Goal: Information Seeking & Learning: Learn about a topic

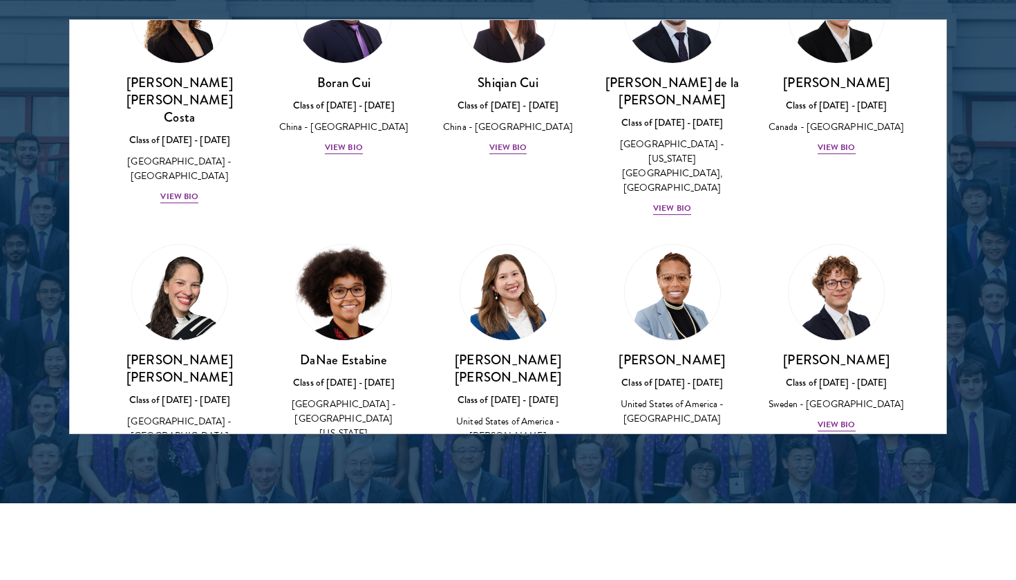
scroll to position [1814, 0]
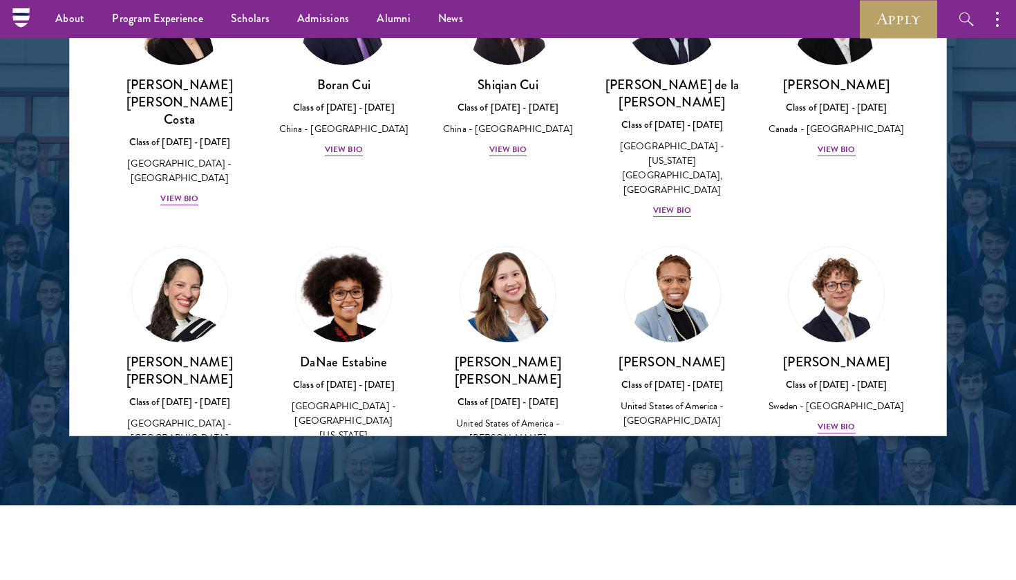
click at [519, 467] on div "View Bio" at bounding box center [509, 473] width 38 height 13
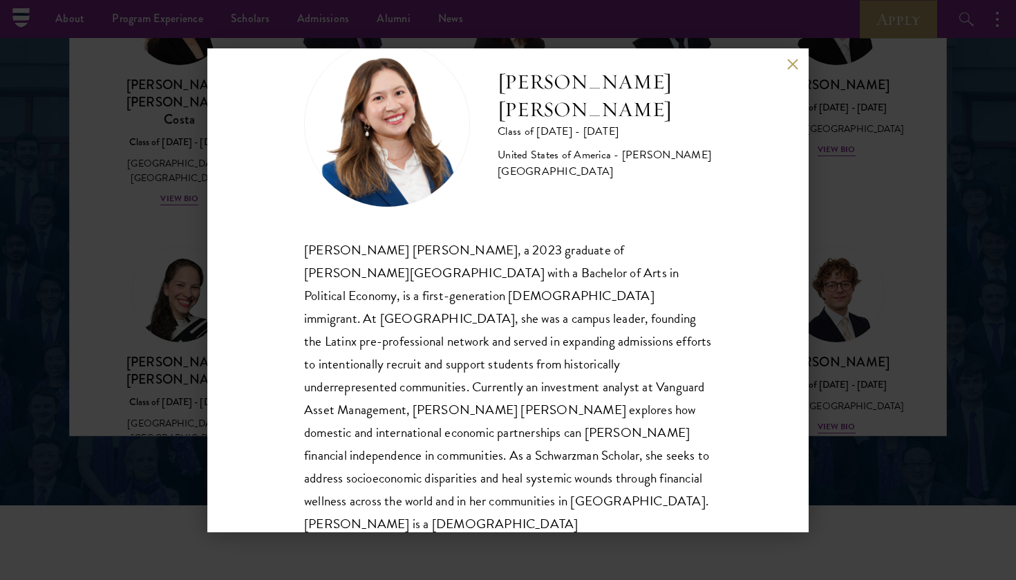
scroll to position [47, 0]
click at [799, 61] on div "[PERSON_NAME] [PERSON_NAME] Class of [DATE] - [DATE] [GEOGRAPHIC_DATA] - [PERSO…" at bounding box center [508, 290] width 602 height 484
click at [793, 76] on div "[PERSON_NAME] [PERSON_NAME] Class of [DATE] - [DATE] [GEOGRAPHIC_DATA] - [PERSO…" at bounding box center [508, 290] width 602 height 484
click at [797, 69] on button at bounding box center [793, 65] width 12 height 12
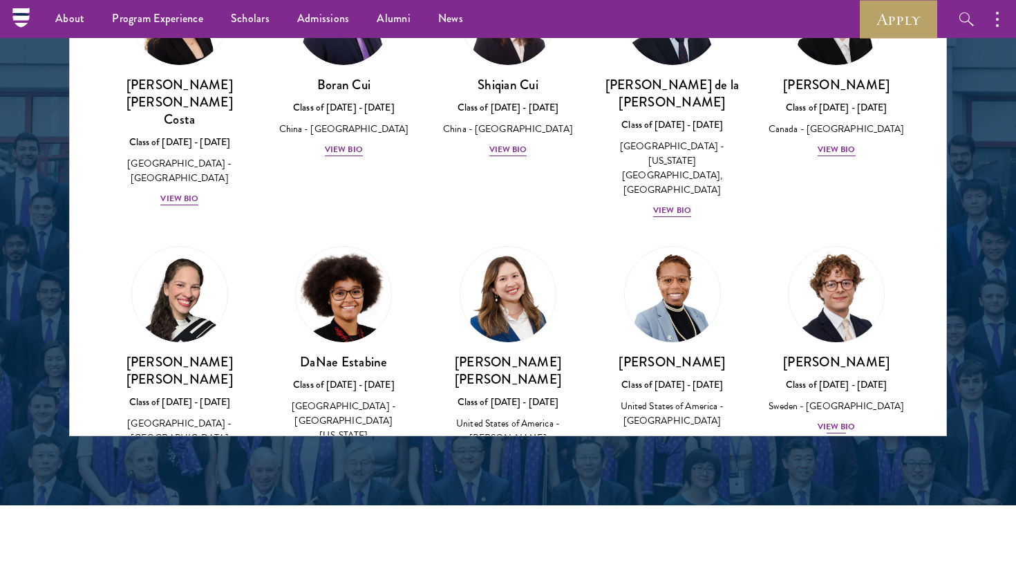
click at [833, 420] on div "View Bio" at bounding box center [837, 426] width 38 height 13
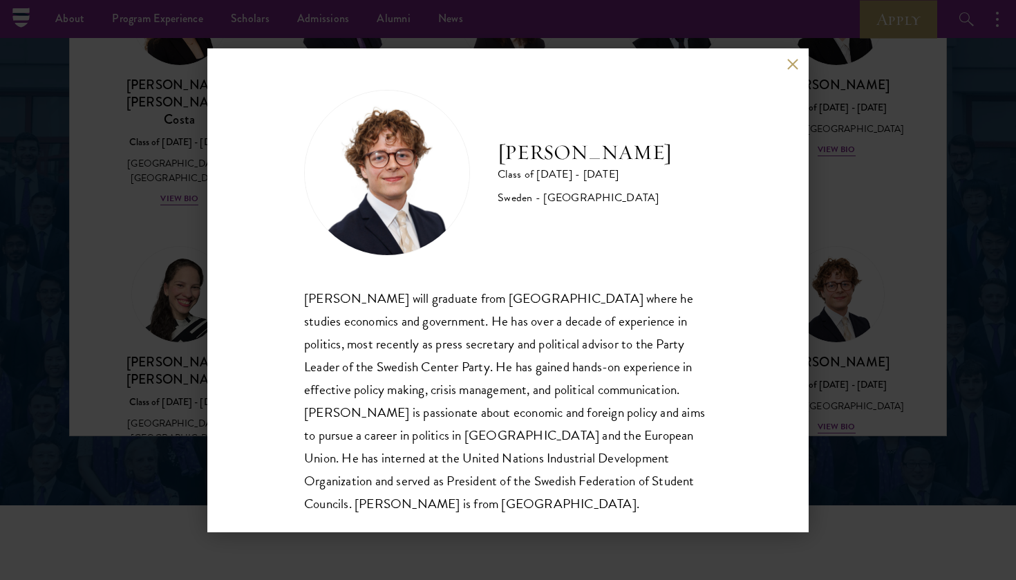
click at [790, 62] on button at bounding box center [793, 65] width 12 height 12
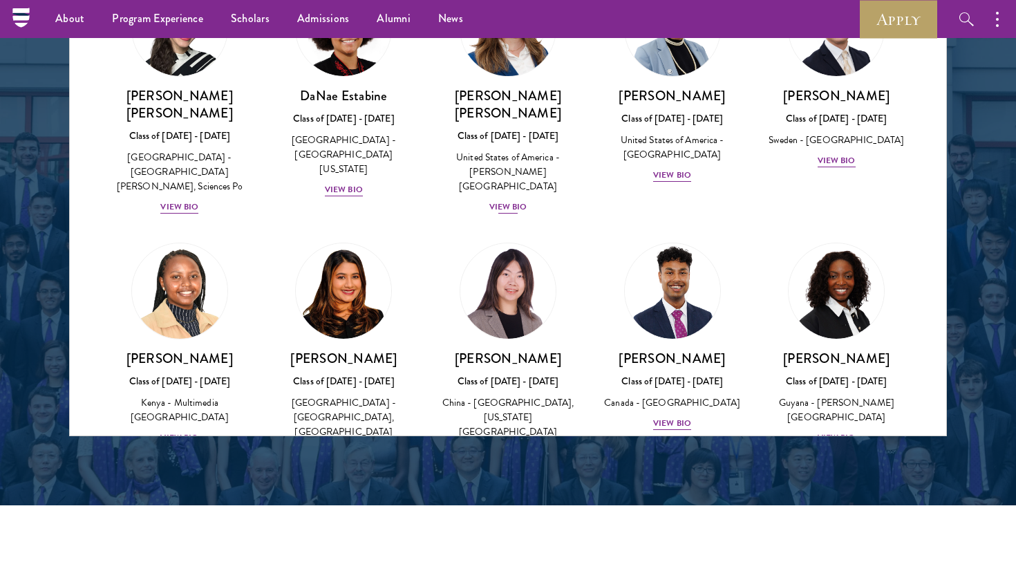
scroll to position [2041, 0]
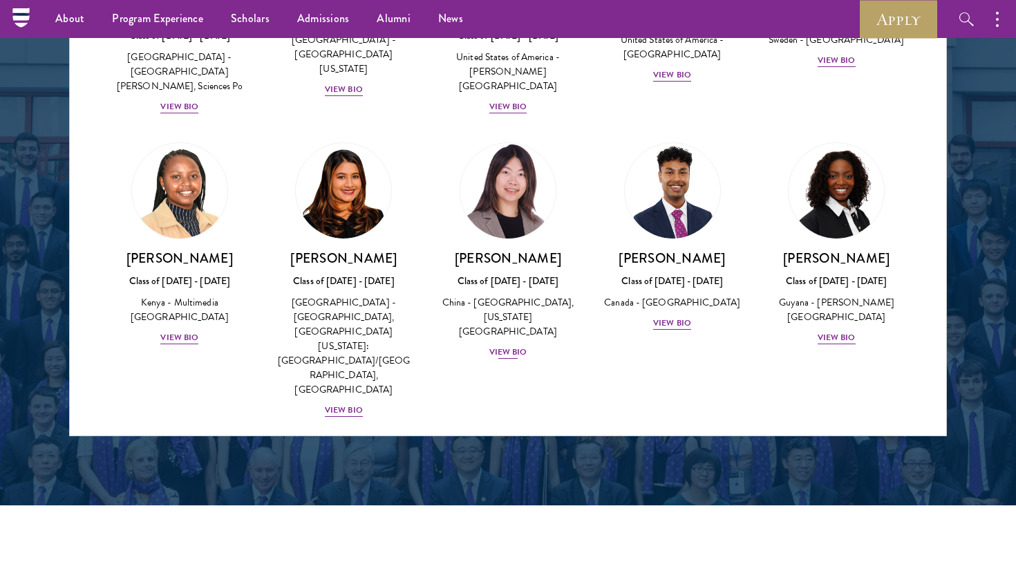
click at [513, 346] on div "View Bio" at bounding box center [509, 352] width 38 height 13
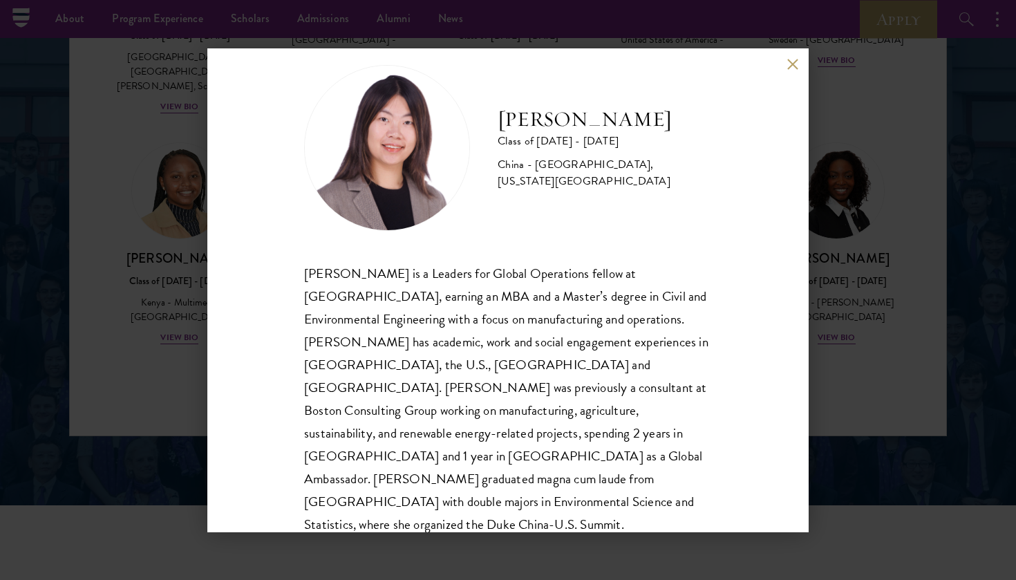
scroll to position [24, 0]
click at [782, 66] on div "[PERSON_NAME] Class of [DATE] - [DATE] [GEOGRAPHIC_DATA] - [GEOGRAPHIC_DATA], […" at bounding box center [508, 290] width 602 height 484
click at [794, 64] on button at bounding box center [793, 65] width 12 height 12
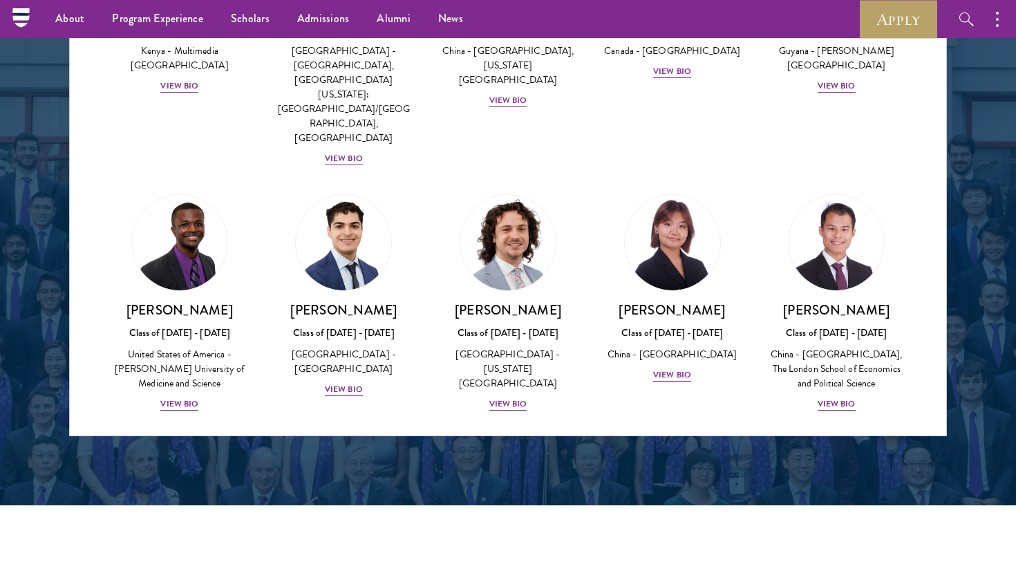
scroll to position [2368, 0]
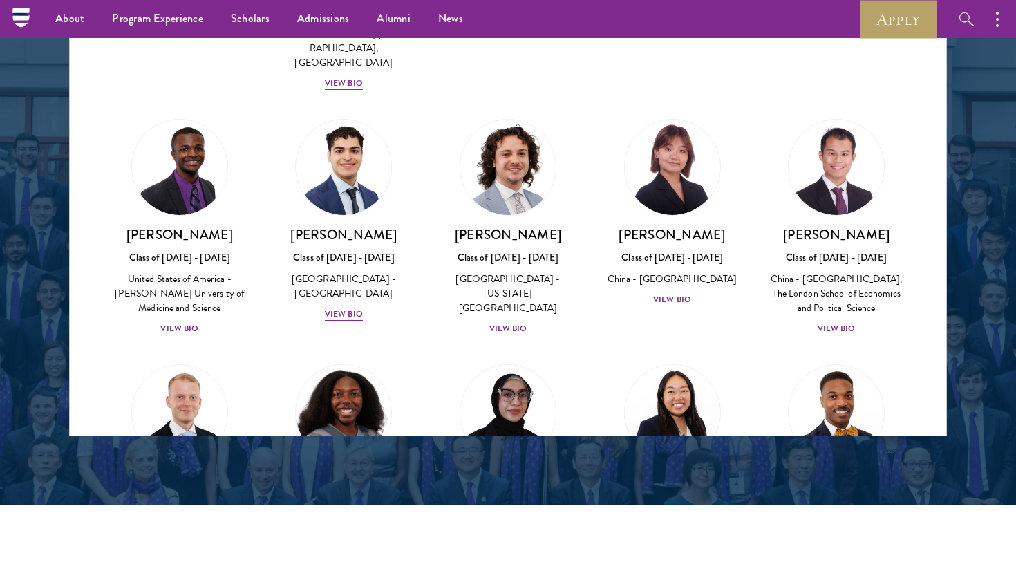
click at [346, 579] on div "View Bio" at bounding box center [344, 588] width 38 height 13
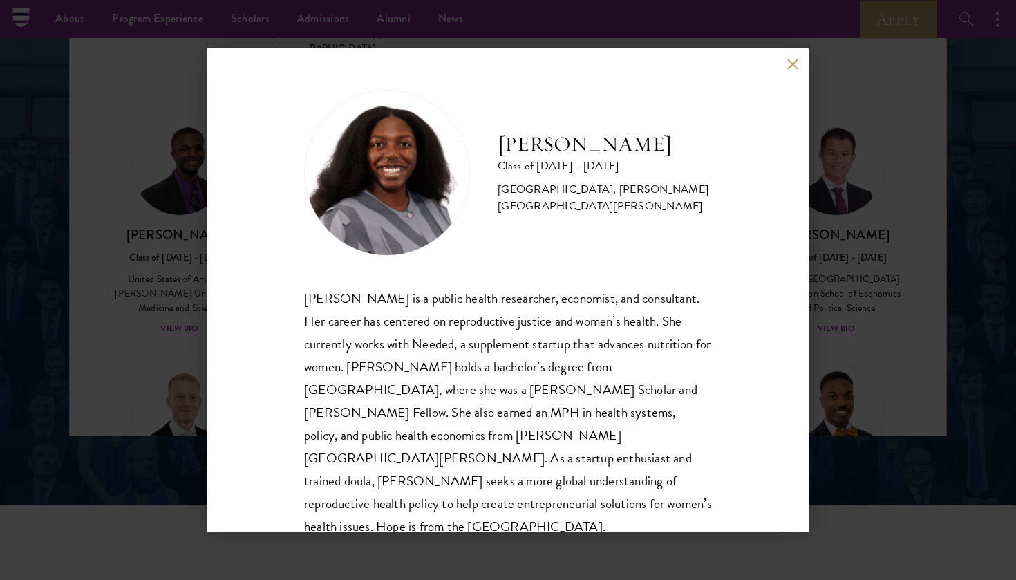
click at [795, 62] on button at bounding box center [793, 65] width 12 height 12
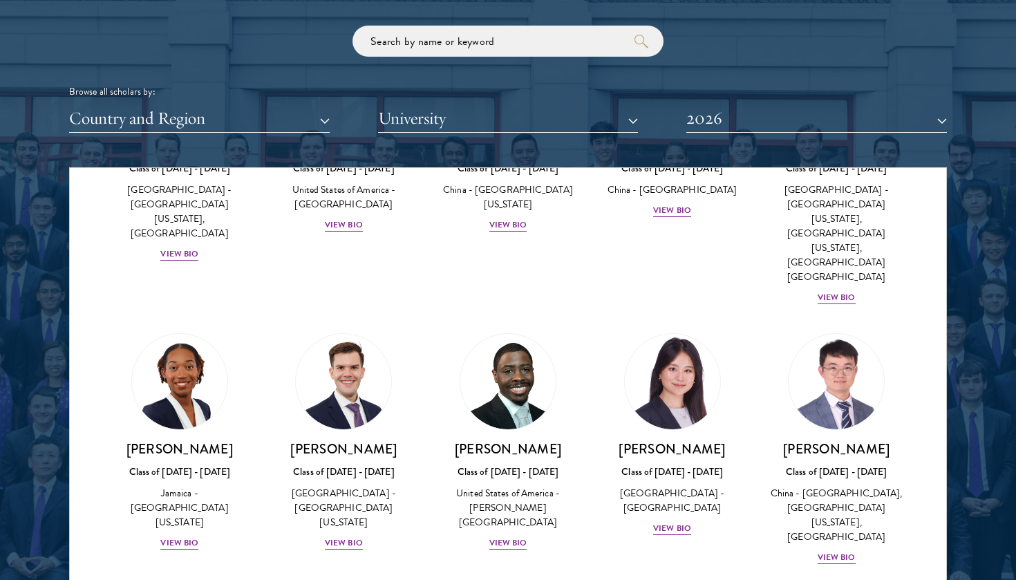
scroll to position [1675, 0]
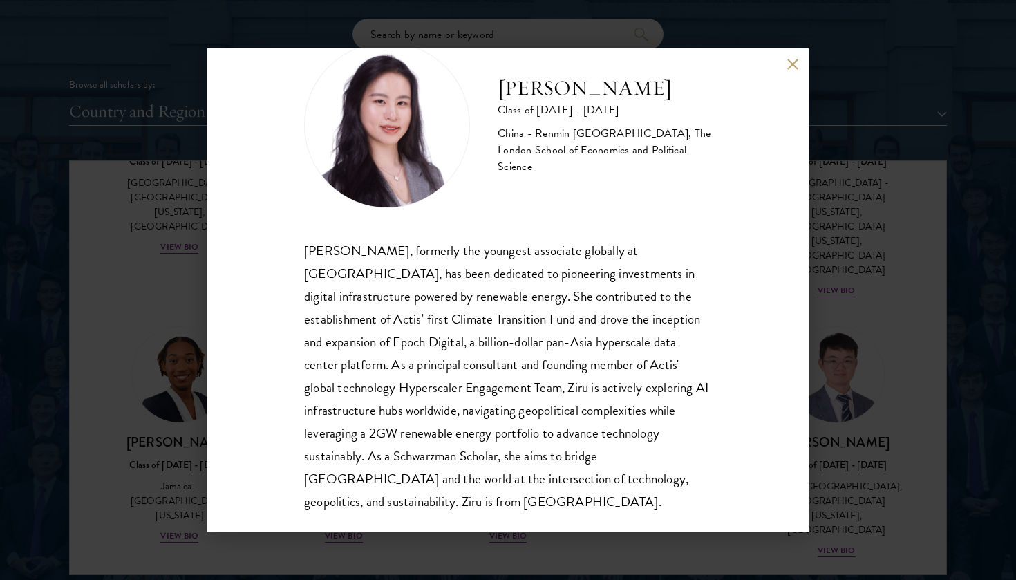
scroll to position [47, 0]
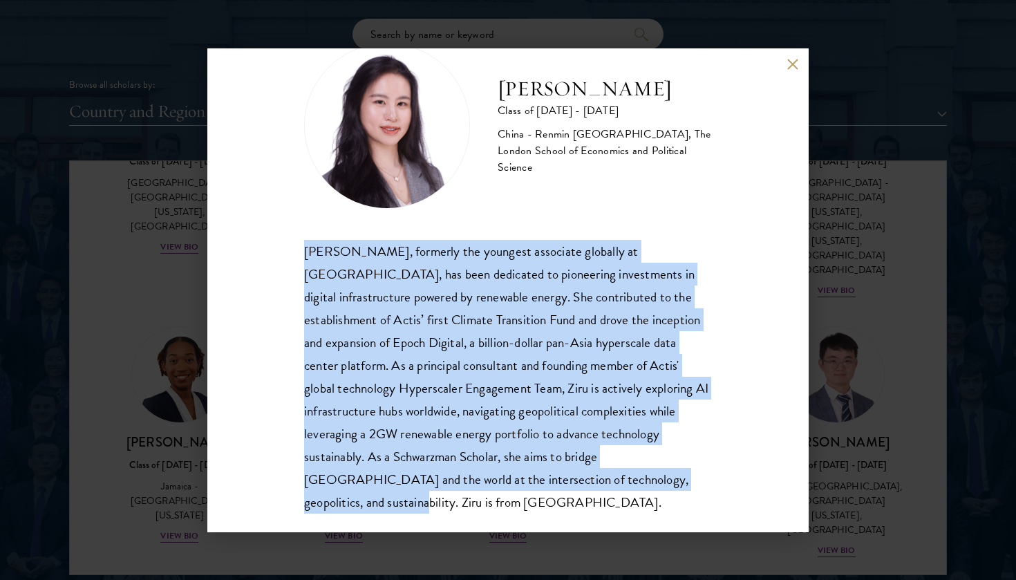
drag, startPoint x: 299, startPoint y: 245, endPoint x: 710, endPoint y: 478, distance: 472.8
click at [710, 478] on div "[PERSON_NAME] Class of [DATE] - [DATE] [GEOGRAPHIC_DATA] - Renmin [GEOGRAPHIC_D…" at bounding box center [508, 290] width 602 height 484
copy div "[PERSON_NAME], formerly the youngest associate globally at [GEOGRAPHIC_DATA], h…"
click at [797, 62] on button at bounding box center [793, 65] width 12 height 12
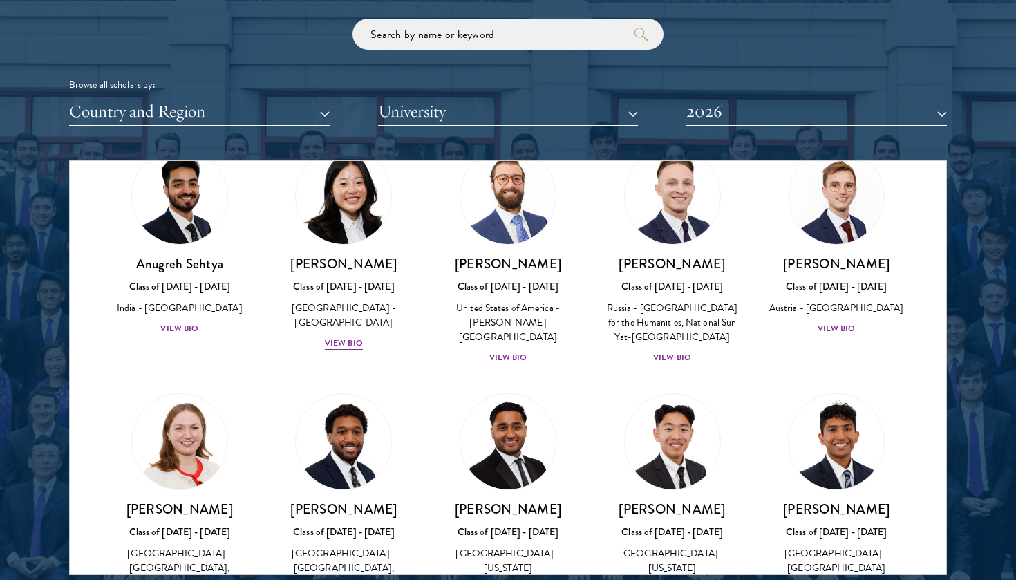
scroll to position [5814, 0]
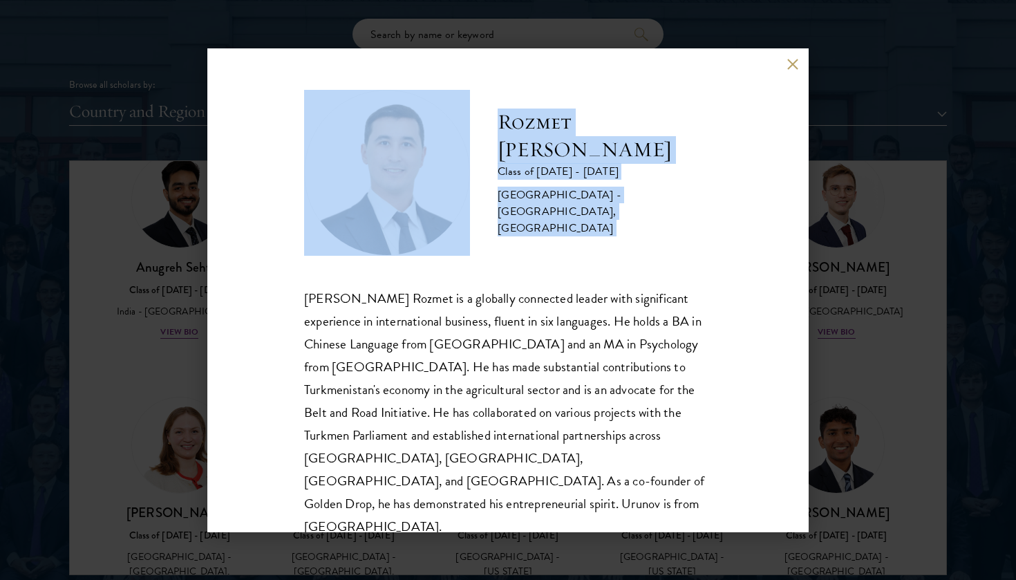
scroll to position [1, 0]
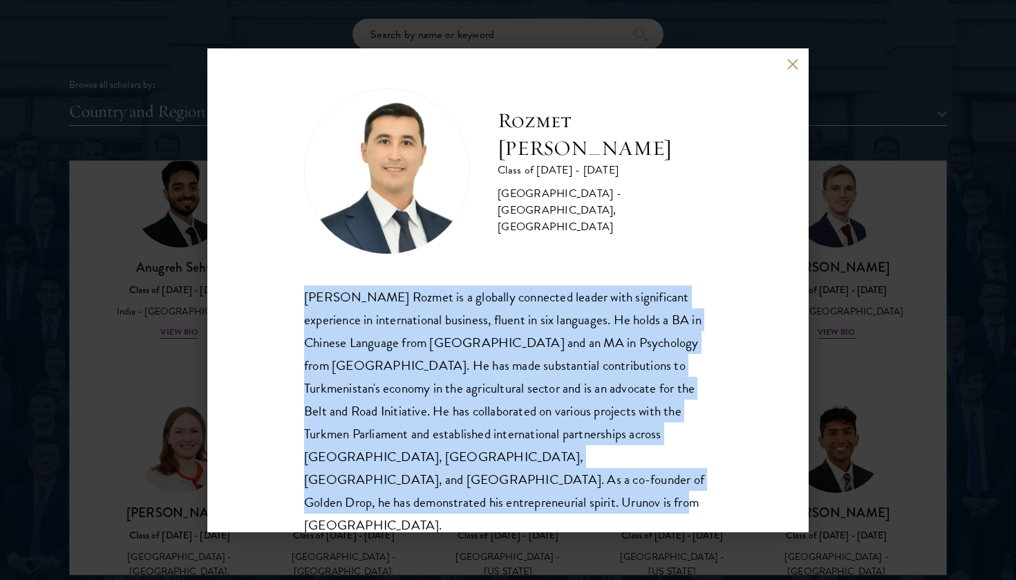
drag, startPoint x: 289, startPoint y: 288, endPoint x: 721, endPoint y: 479, distance: 472.4
click at [721, 479] on div "Rozmet Urunov Class of [DATE] - [DATE] [GEOGRAPHIC_DATA] - [GEOGRAPHIC_DATA], […" at bounding box center [508, 290] width 602 height 484
copy div "[PERSON_NAME] Rozmet is a globally connected leader with significant experience…"
click at [795, 65] on button at bounding box center [793, 65] width 12 height 12
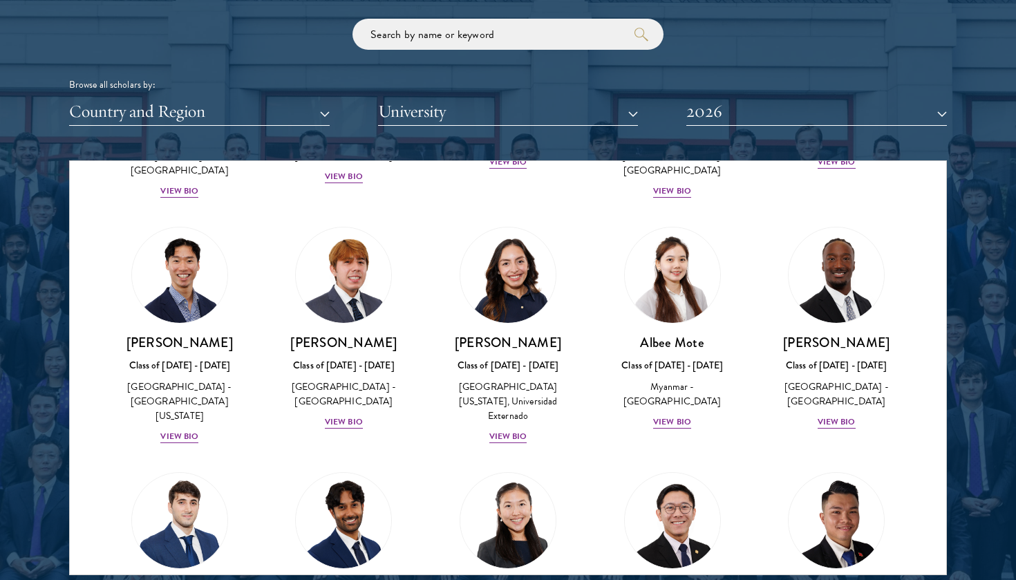
scroll to position [4811, 0]
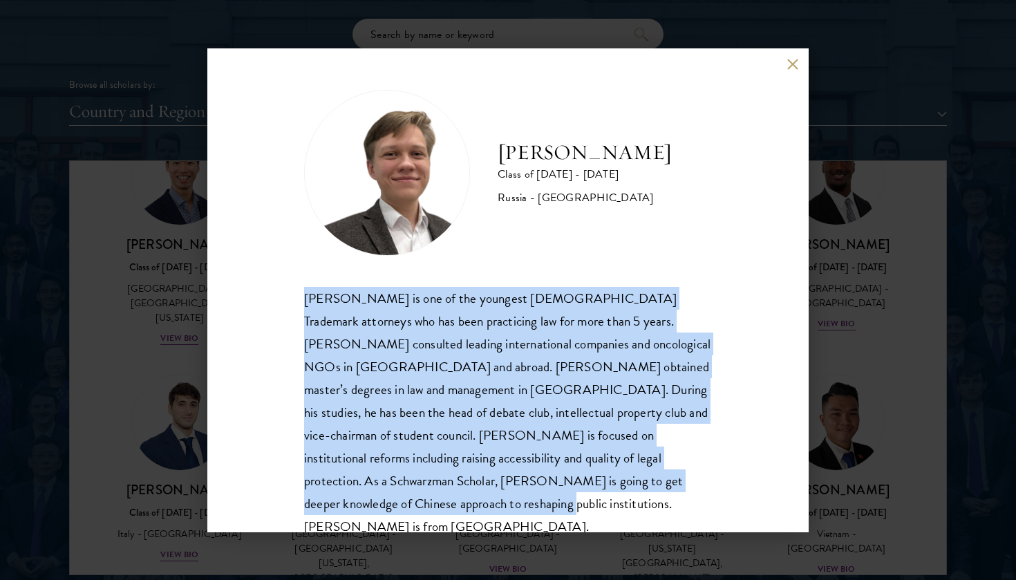
drag, startPoint x: 303, startPoint y: 296, endPoint x: 620, endPoint y: 522, distance: 389.7
click at [620, 522] on div "[PERSON_NAME] Class of [DATE] - [DATE] [GEOGRAPHIC_DATA] - [GEOGRAPHIC_DATA] [P…" at bounding box center [508, 290] width 602 height 484
copy div "[PERSON_NAME] is one of the youngest [DEMOGRAPHIC_DATA] Trademark attorneys who…"
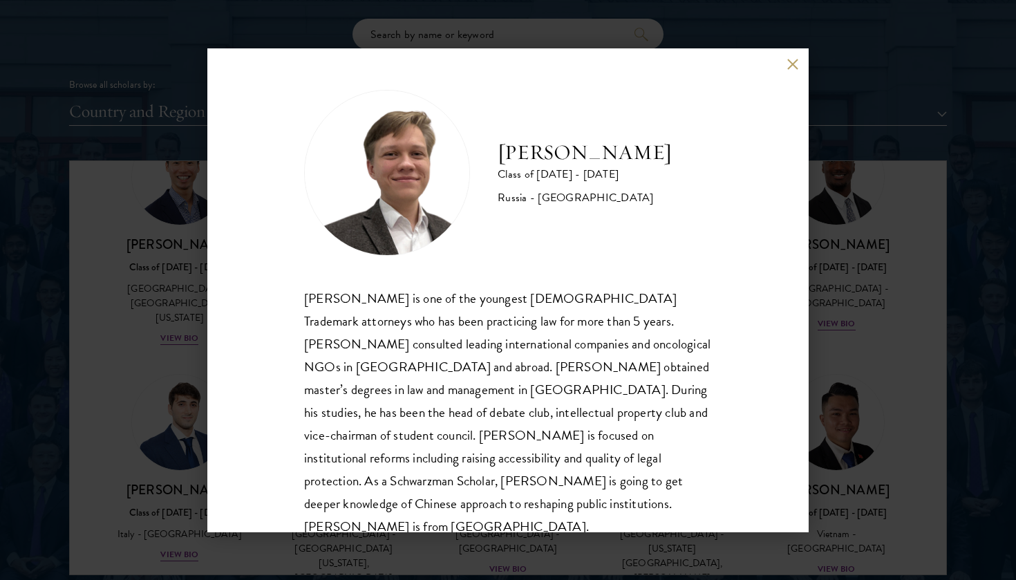
click at [793, 56] on div "[PERSON_NAME] Class of [DATE] - [DATE] [GEOGRAPHIC_DATA] - [GEOGRAPHIC_DATA] [P…" at bounding box center [508, 290] width 602 height 484
click at [788, 64] on button at bounding box center [793, 65] width 12 height 12
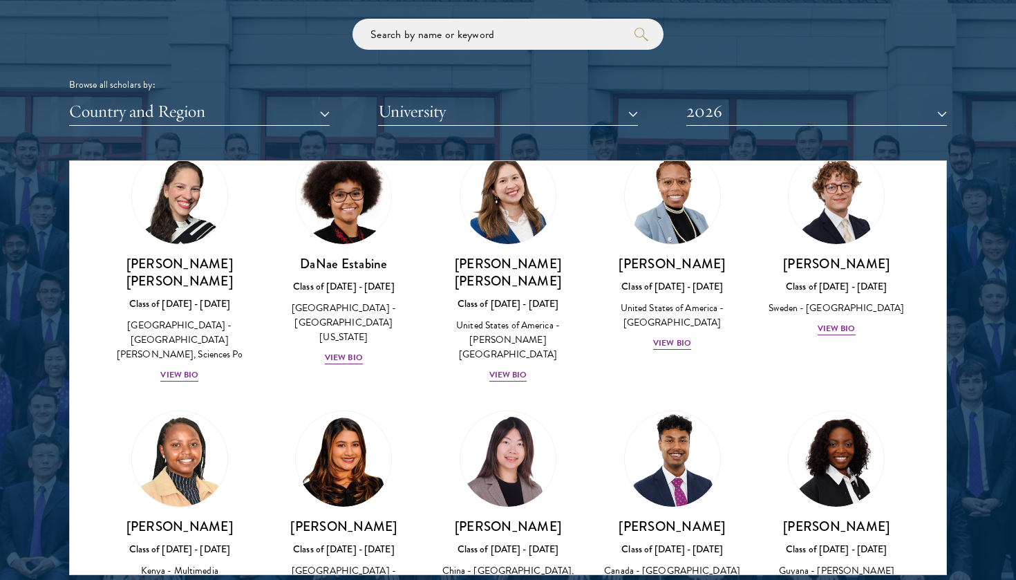
scroll to position [1909, 0]
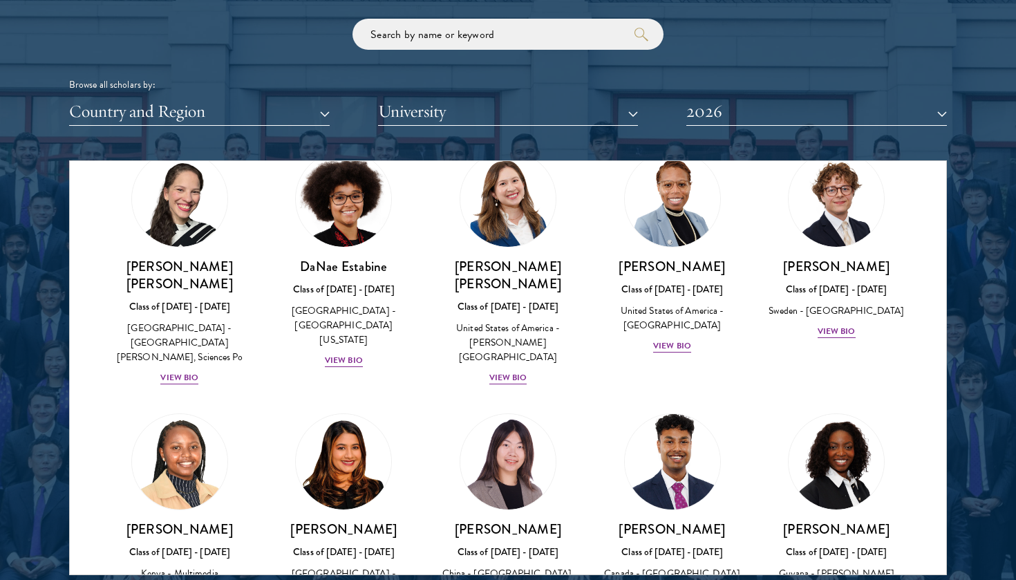
click at [694, 521] on div "[PERSON_NAME] Class of [DATE] - [DATE] [GEOGRAPHIC_DATA] - [GEOGRAPHIC_DATA] Vi…" at bounding box center [672, 562] width 137 height 82
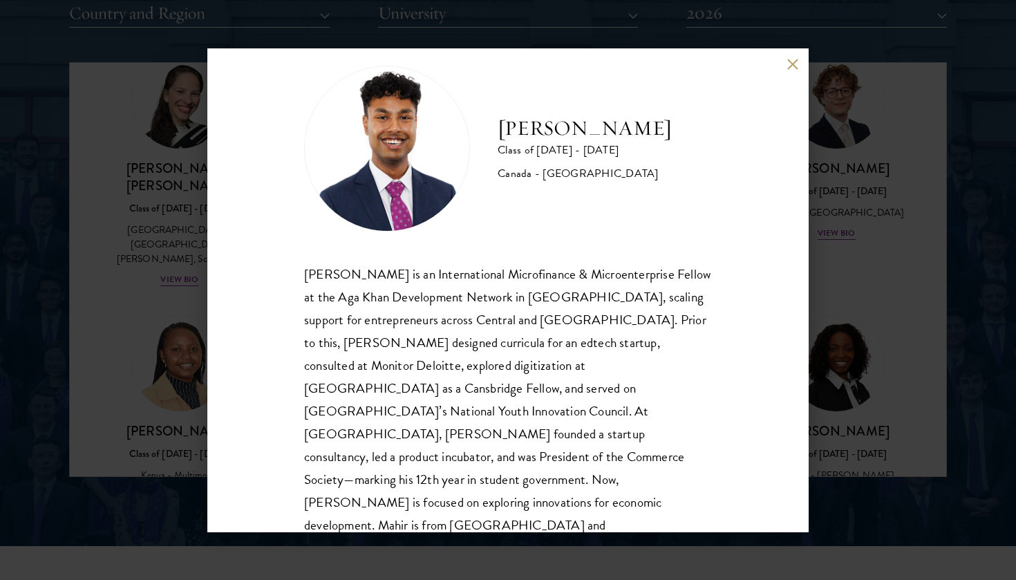
scroll to position [1774, 0]
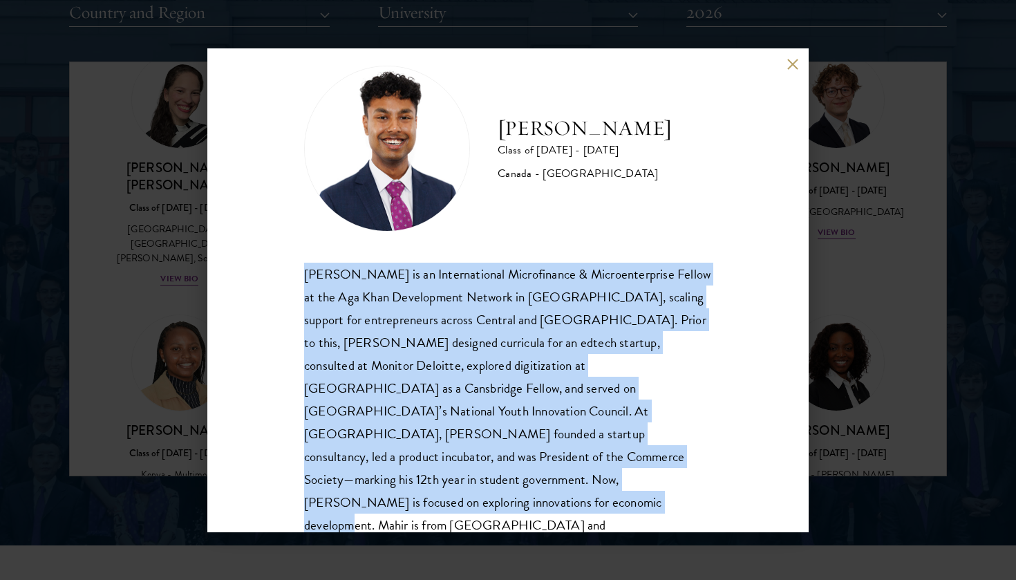
drag, startPoint x: 593, startPoint y: 493, endPoint x: 274, endPoint y: 266, distance: 391.2
click at [274, 266] on div "[PERSON_NAME] Class of [DATE] - [DATE] [GEOGRAPHIC_DATA] - [GEOGRAPHIC_DATA] [P…" at bounding box center [508, 290] width 602 height 484
copy div "[PERSON_NAME] is an International Microfinance & Microenterprise Fellow at the …"
click at [793, 68] on button at bounding box center [793, 65] width 12 height 12
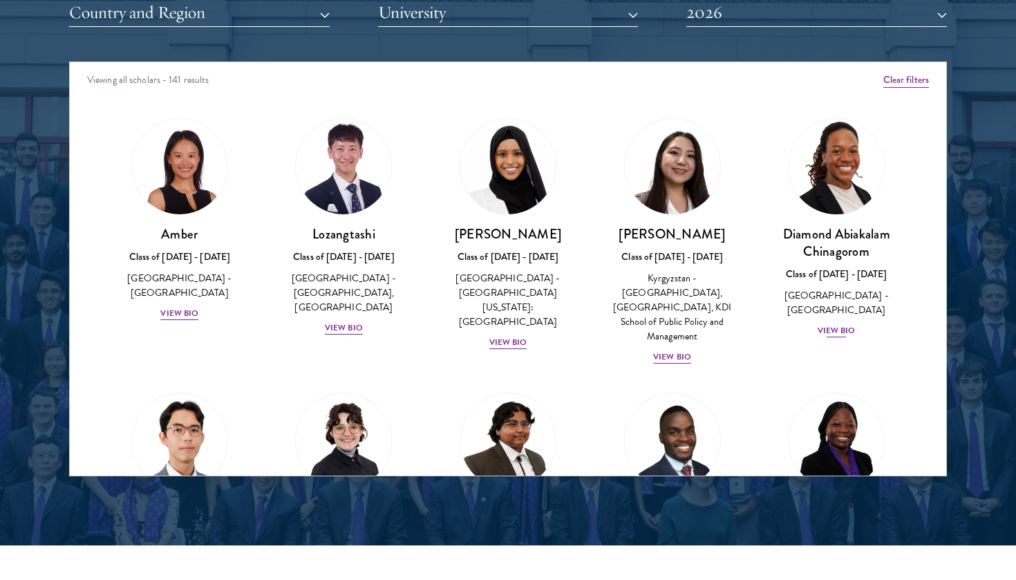
click at [835, 324] on div "View Bio" at bounding box center [837, 330] width 38 height 13
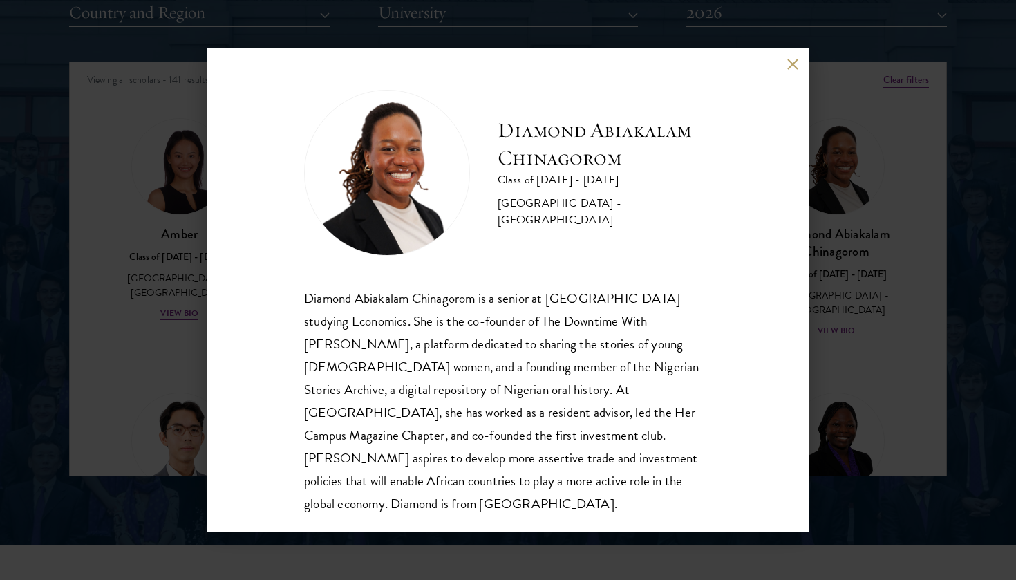
click at [794, 69] on button at bounding box center [793, 65] width 12 height 12
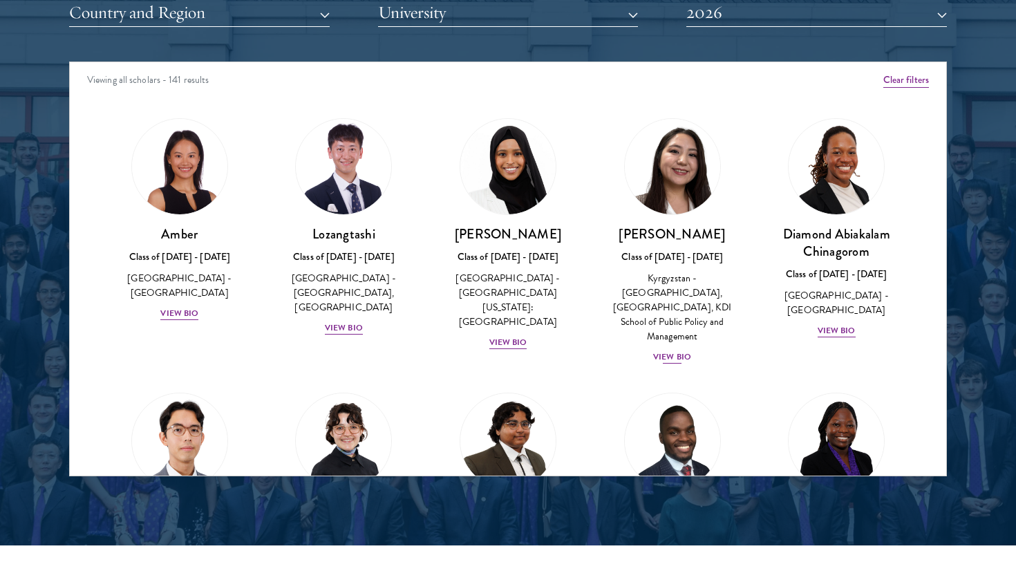
click at [660, 351] on div "View Bio" at bounding box center [672, 357] width 38 height 13
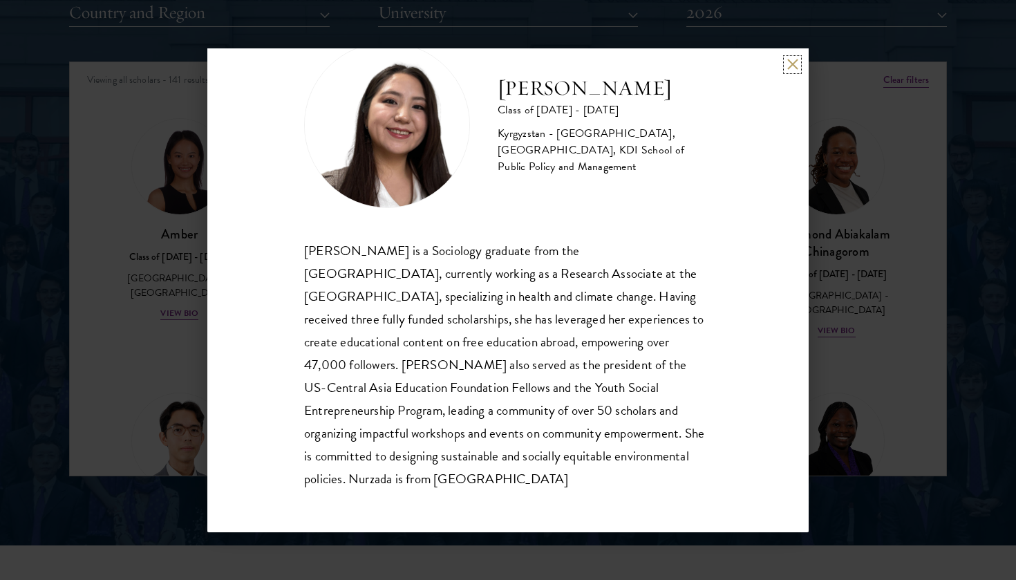
scroll to position [47, 0]
drag, startPoint x: 305, startPoint y: 254, endPoint x: 416, endPoint y: 493, distance: 263.9
click at [416, 493] on div "Nurzada Abdivalieva Class of [DATE] - [DATE] [GEOGRAPHIC_DATA] - [GEOGRAPHIC_DA…" at bounding box center [508, 290] width 602 height 484
copy div "[PERSON_NAME] is a Sociology graduate from the [GEOGRAPHIC_DATA], currently wor…"
click at [790, 65] on button at bounding box center [793, 65] width 12 height 12
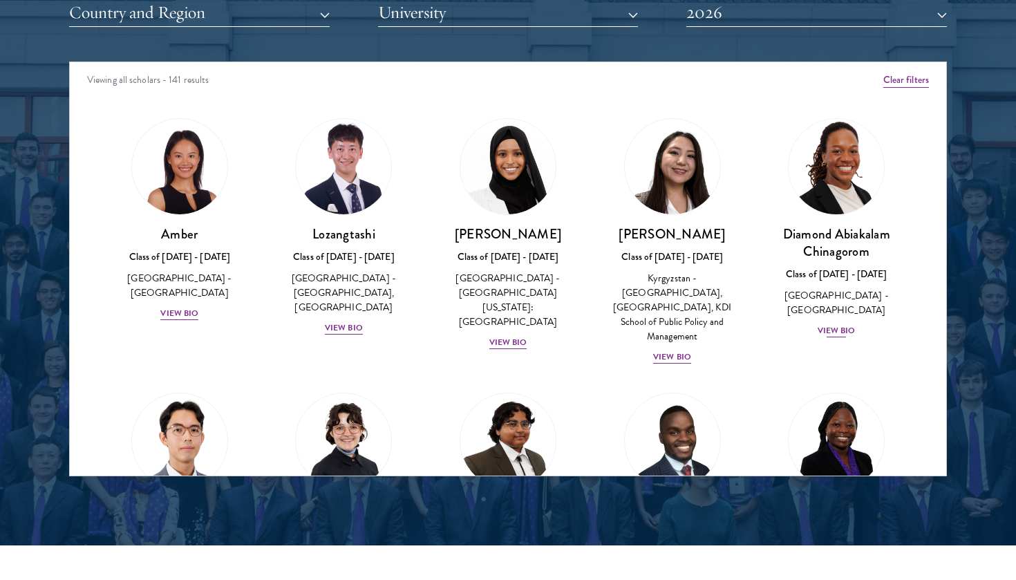
click at [836, 324] on div "View Bio" at bounding box center [837, 330] width 38 height 13
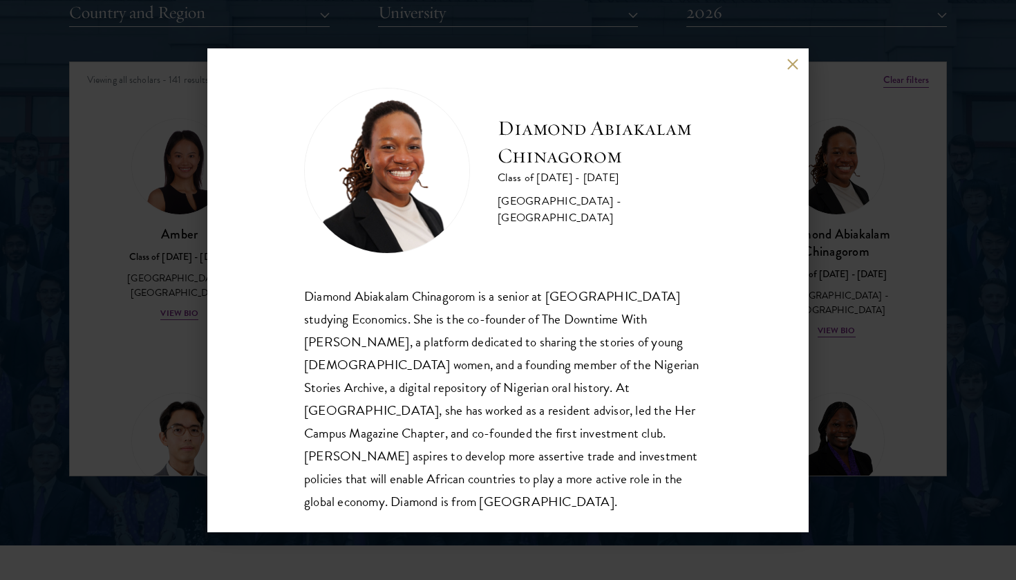
scroll to position [1, 0]
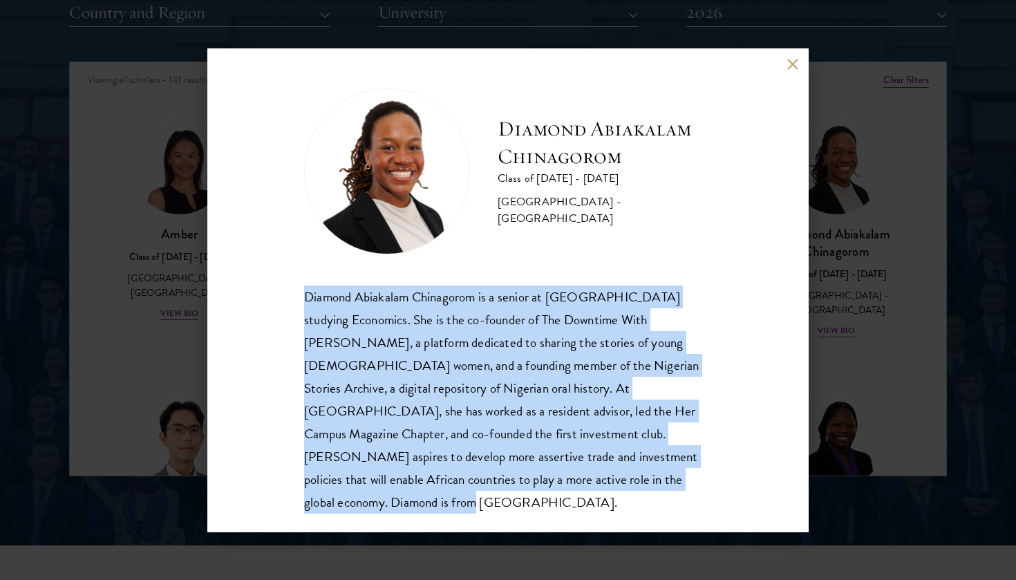
drag, startPoint x: 304, startPoint y: 297, endPoint x: 587, endPoint y: 488, distance: 341.2
click at [587, 488] on div "Diamond Abiakalam Chinagorom is a senior at [GEOGRAPHIC_DATA] studying Economic…" at bounding box center [508, 400] width 408 height 228
copy div "Diamond Abiakalam Chinagorom is a senior at [GEOGRAPHIC_DATA] studying Economic…"
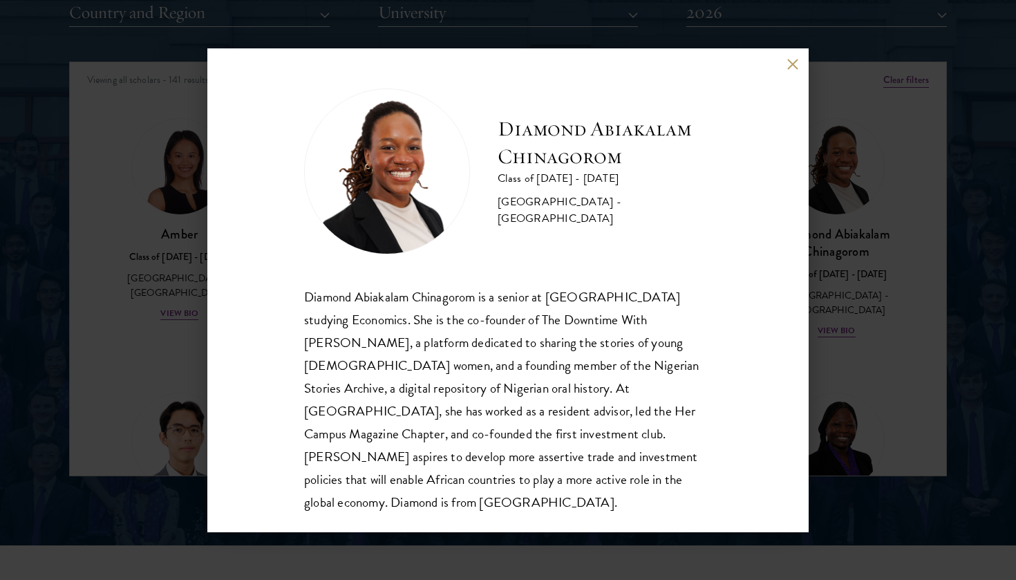
click at [793, 58] on div "Diamond Abiakalam [GEOGRAPHIC_DATA] Class of [DATE] - [DATE] [GEOGRAPHIC_DATA] …" at bounding box center [508, 290] width 602 height 484
click at [796, 76] on div "Diamond Abiakalam [GEOGRAPHIC_DATA] Class of [DATE] - [DATE] [GEOGRAPHIC_DATA] …" at bounding box center [508, 290] width 602 height 484
click at [795, 67] on button at bounding box center [793, 65] width 12 height 12
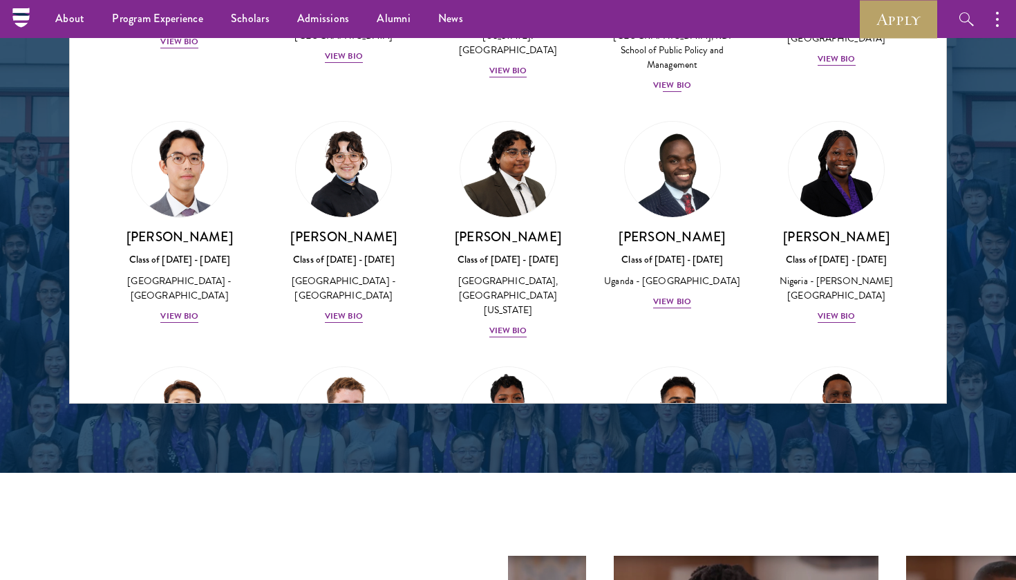
scroll to position [203, 0]
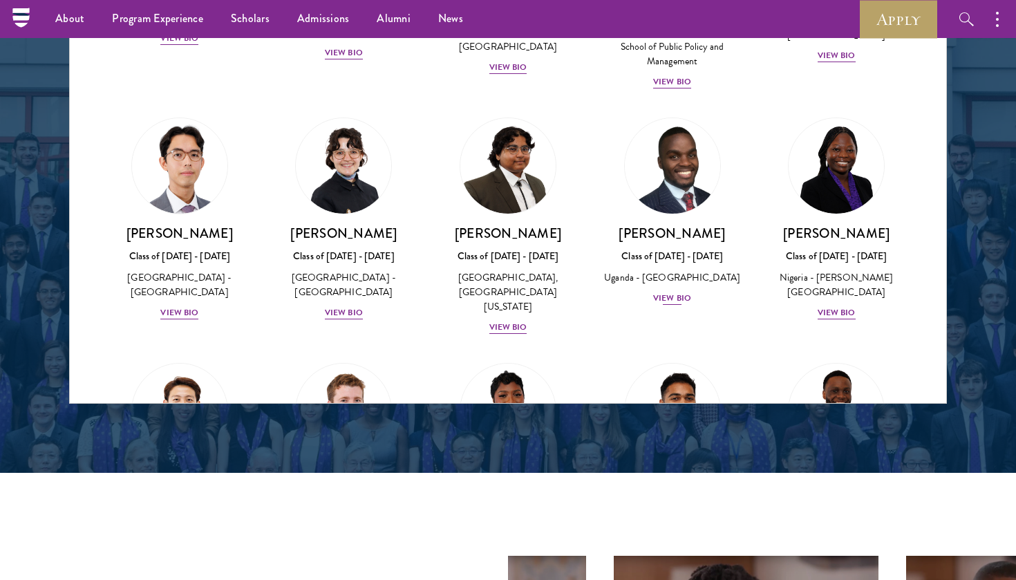
click at [667, 295] on div "View Bio" at bounding box center [672, 298] width 38 height 13
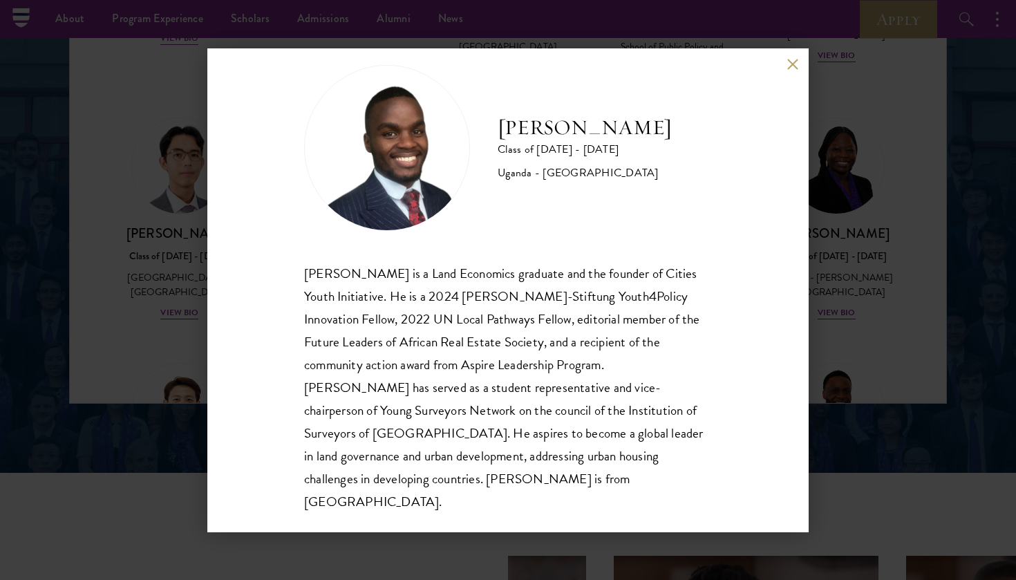
scroll to position [24, 0]
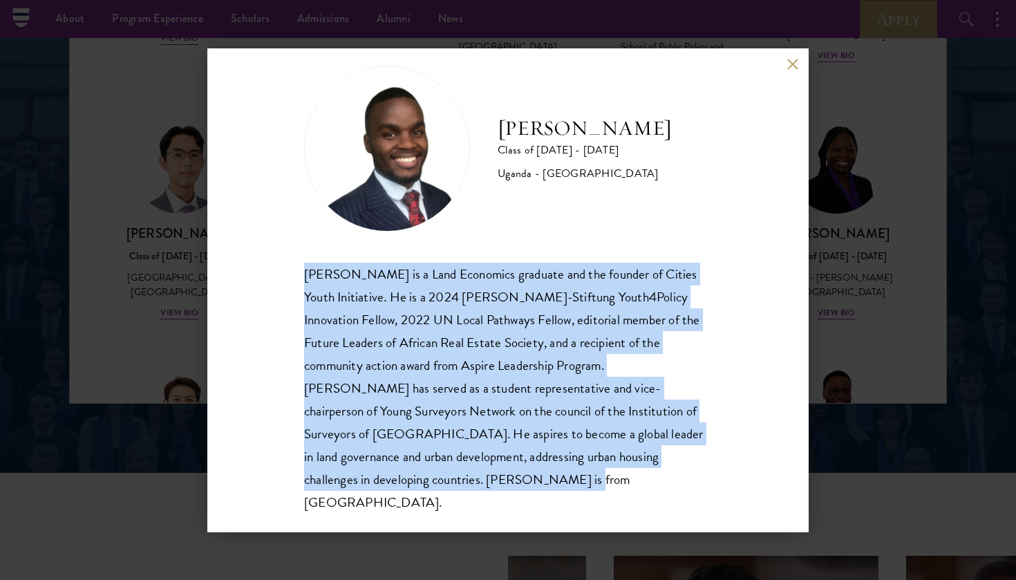
drag, startPoint x: 306, startPoint y: 272, endPoint x: 419, endPoint y: 476, distance: 233.0
click at [419, 476] on div "[PERSON_NAME] is a Land Economics graduate and the founder of Cities Youth Init…" at bounding box center [508, 389] width 408 height 252
copy div "[PERSON_NAME] is a Land Economics graduate and the founder of Cities Youth Init…"
click at [798, 66] on button at bounding box center [793, 65] width 12 height 12
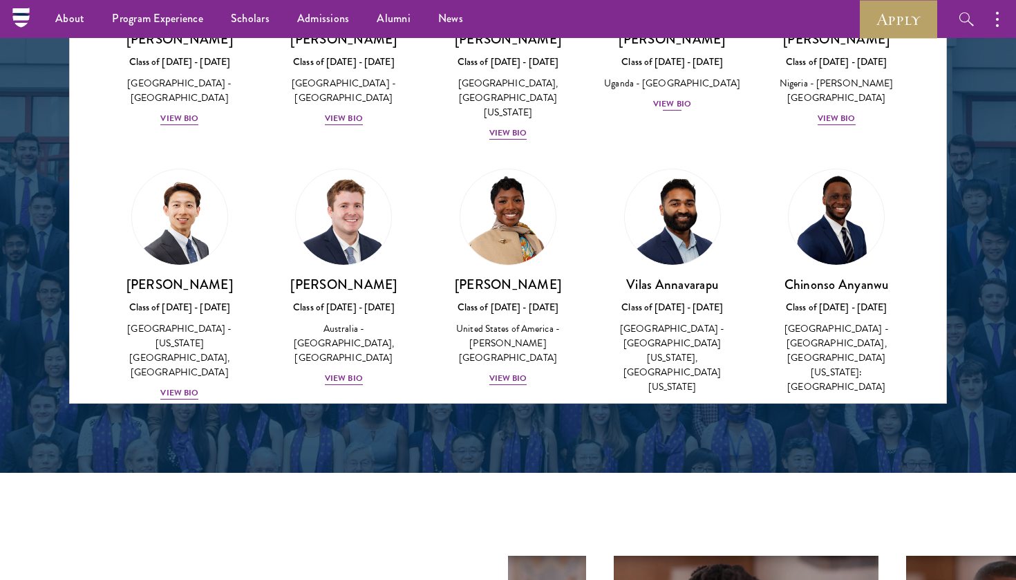
scroll to position [545, 0]
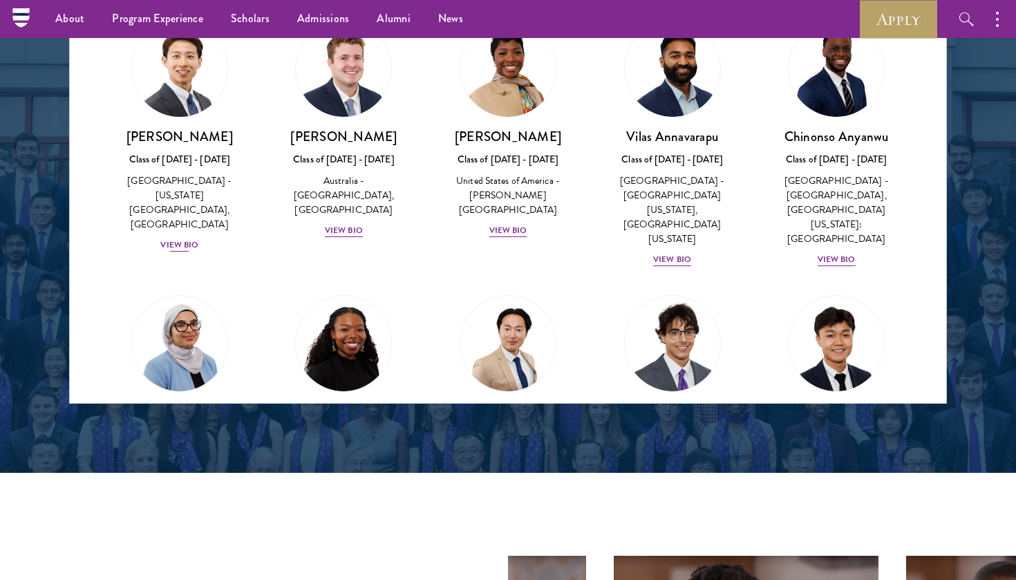
click at [189, 239] on div "View Bio" at bounding box center [179, 245] width 38 height 13
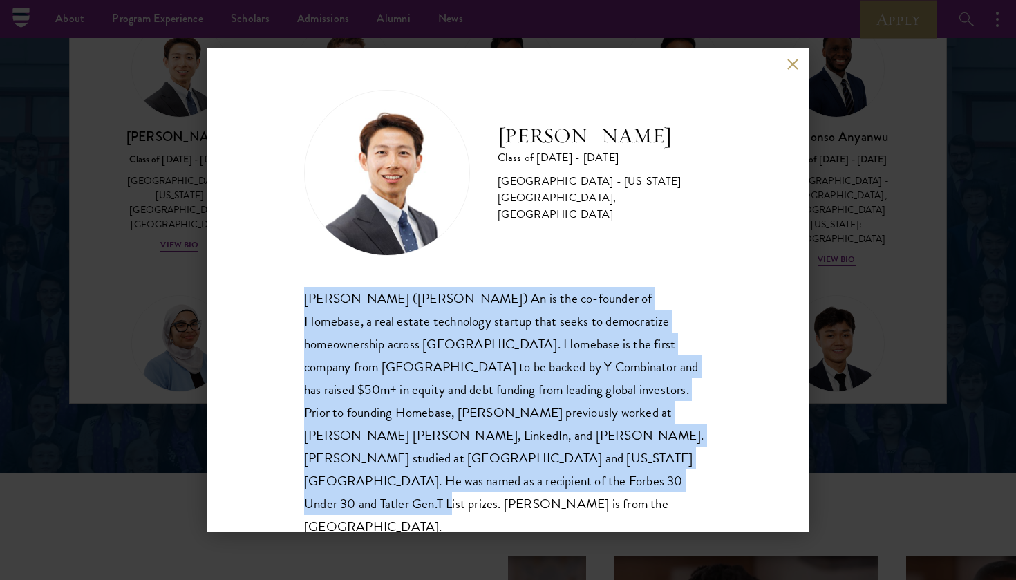
drag, startPoint x: 301, startPoint y: 297, endPoint x: 405, endPoint y: 490, distance: 218.7
click at [405, 490] on div "[PERSON_NAME] Class of [DATE] - [DATE] [GEOGRAPHIC_DATA] - [US_STATE][GEOGRAPHI…" at bounding box center [508, 290] width 602 height 484
copy div "[PERSON_NAME] ([PERSON_NAME]) An is the co-founder of Homebase, a real estate t…"
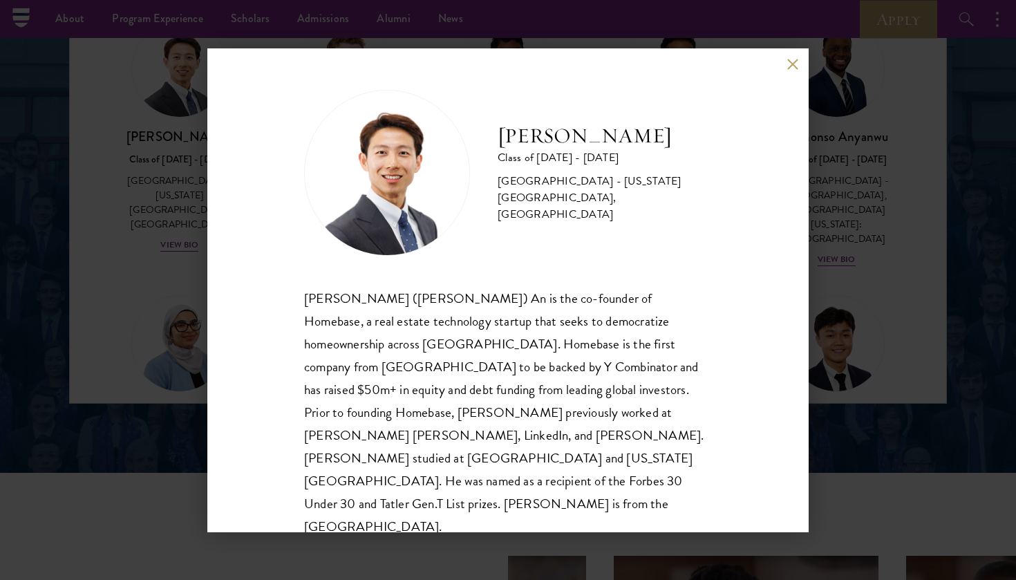
click at [790, 74] on div "[PERSON_NAME] Class of [DATE] - [DATE] [GEOGRAPHIC_DATA] - [US_STATE][GEOGRAPHI…" at bounding box center [508, 290] width 602 height 484
click at [790, 68] on button at bounding box center [793, 65] width 12 height 12
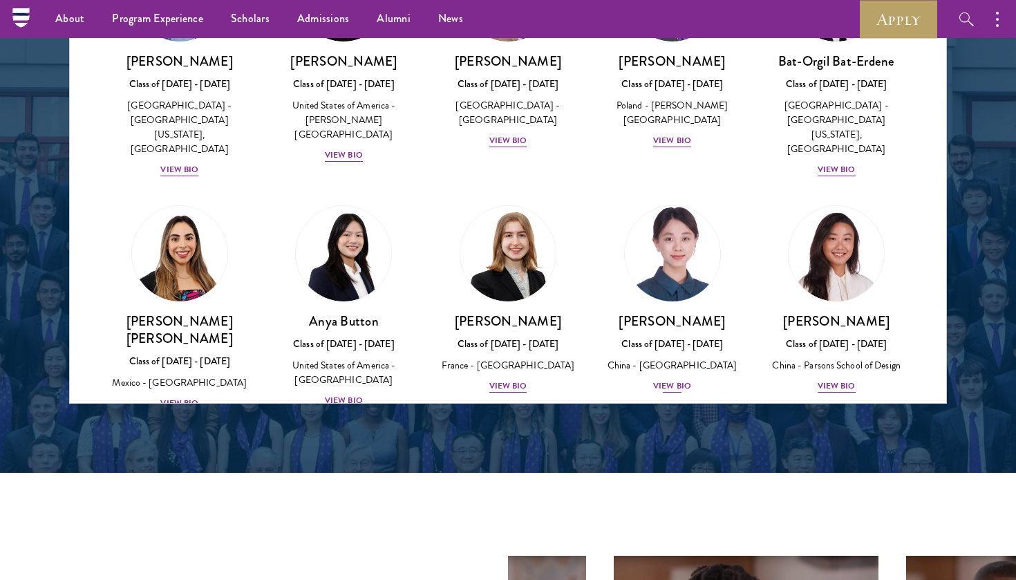
scroll to position [904, 0]
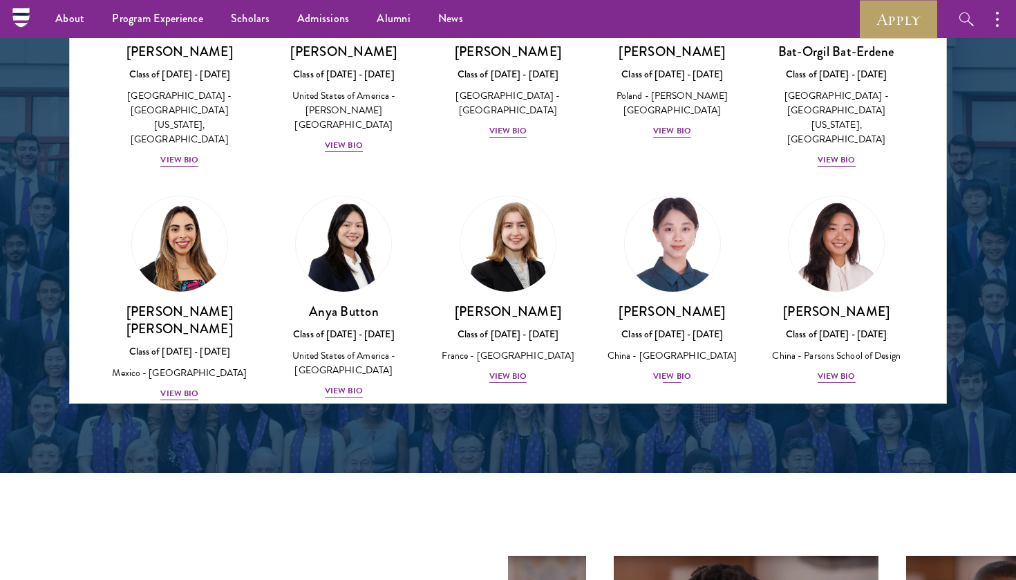
click at [671, 370] on div "View Bio" at bounding box center [672, 376] width 38 height 13
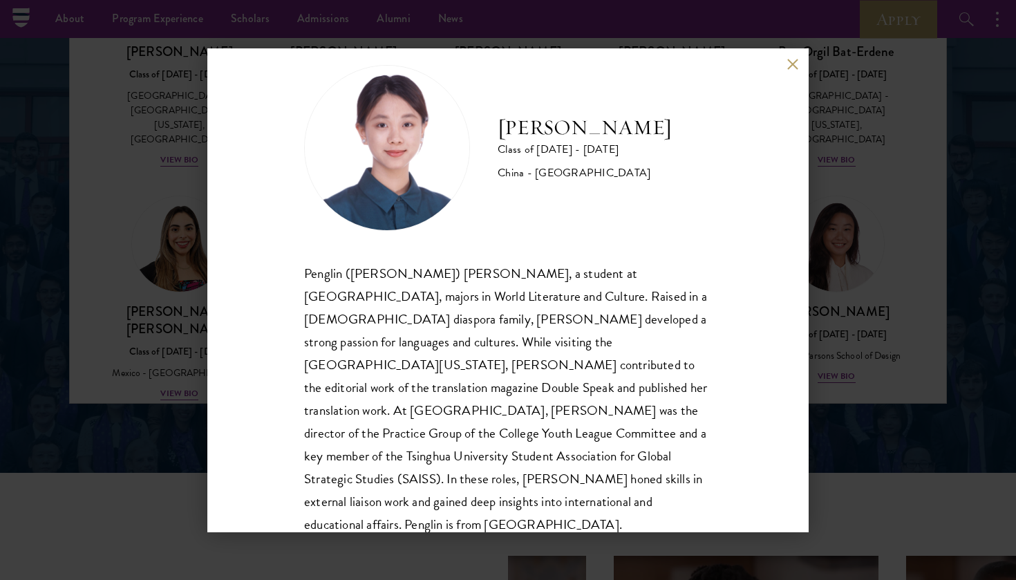
scroll to position [24, 0]
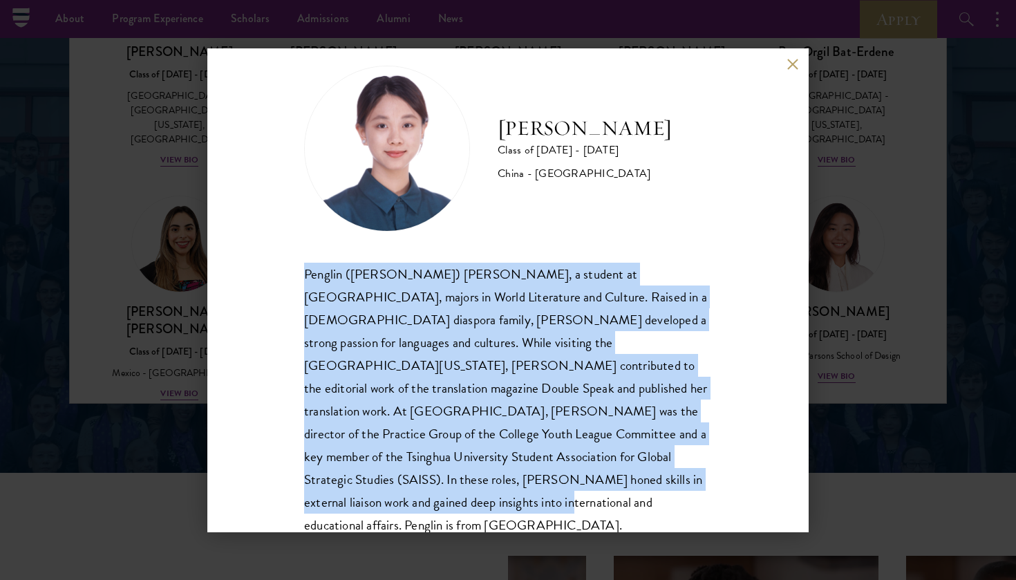
drag, startPoint x: 535, startPoint y: 468, endPoint x: 294, endPoint y: 250, distance: 325.5
click at [294, 250] on div "[PERSON_NAME] Class of [DATE] - [DATE] [GEOGRAPHIC_DATA] - [GEOGRAPHIC_DATA] Pe…" at bounding box center [508, 290] width 602 height 484
copy div "Penglin ([PERSON_NAME]) [PERSON_NAME], a student at [GEOGRAPHIC_DATA], majors i…"
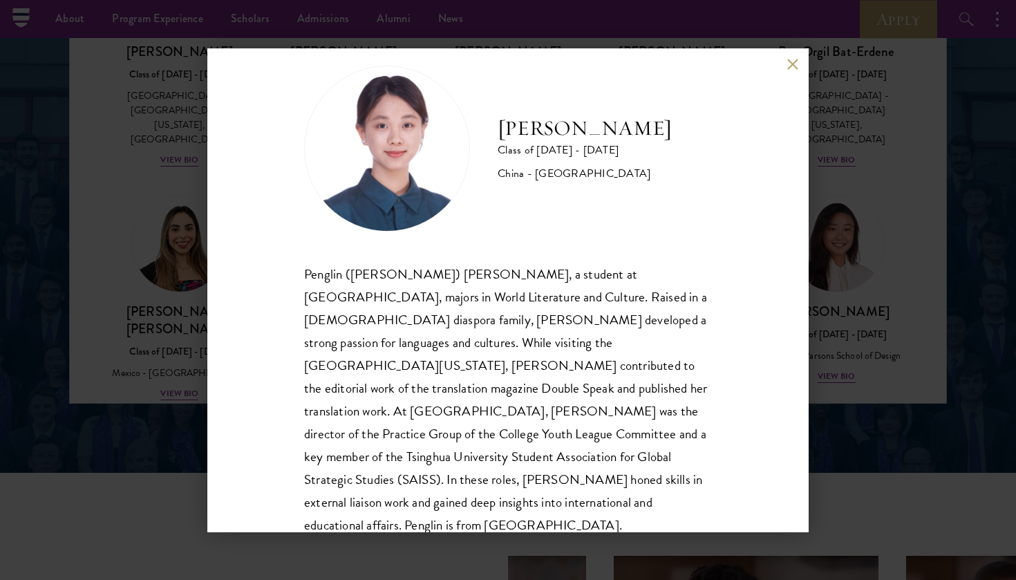
click at [792, 58] on div "[PERSON_NAME] Class of [DATE] - [DATE] [GEOGRAPHIC_DATA] - [GEOGRAPHIC_DATA] Pe…" at bounding box center [508, 290] width 602 height 484
click at [794, 64] on button at bounding box center [793, 65] width 12 height 12
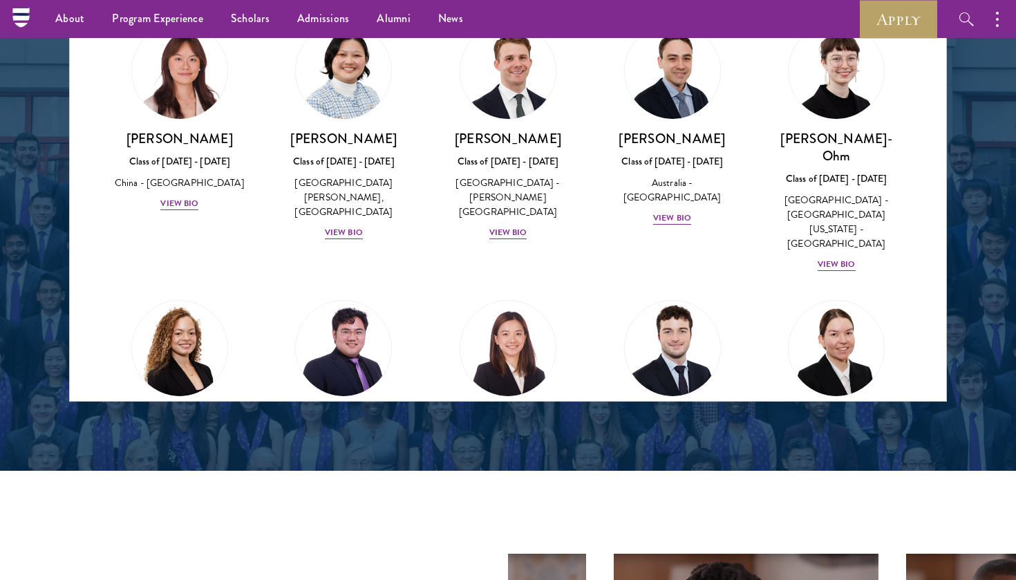
scroll to position [1366, 0]
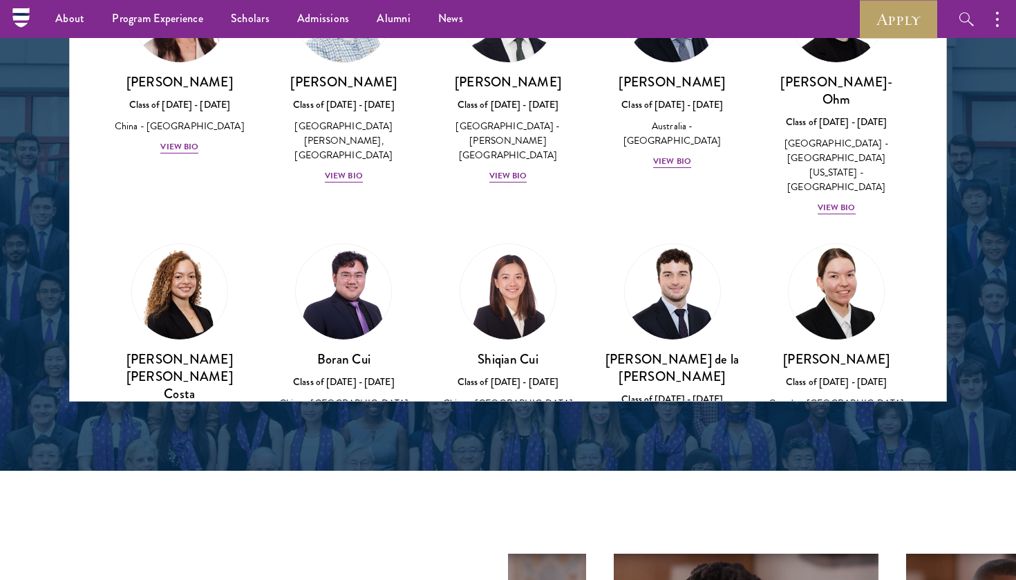
click at [838, 418] on div "View Bio" at bounding box center [837, 424] width 38 height 13
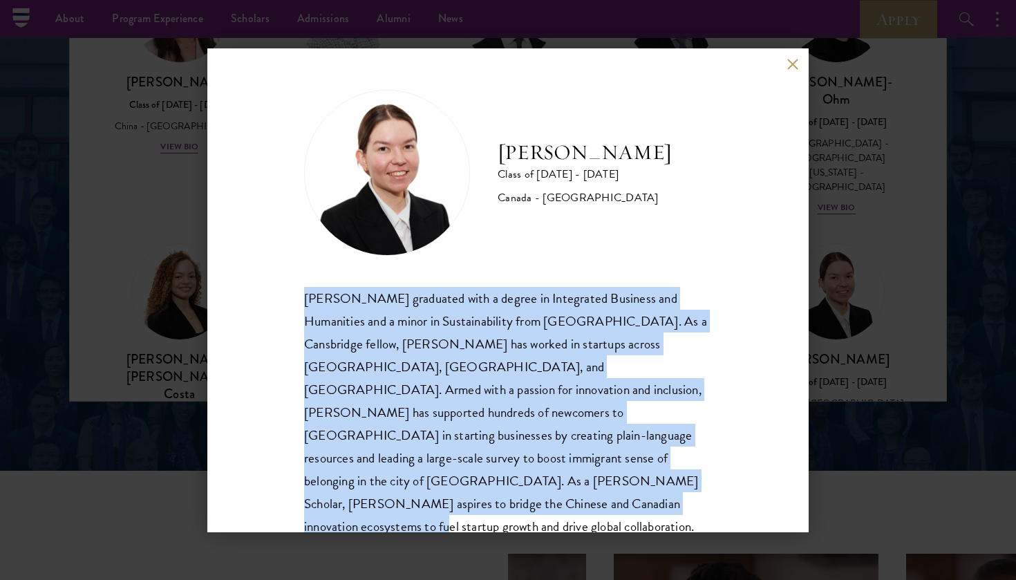
drag, startPoint x: 625, startPoint y: 488, endPoint x: 292, endPoint y: 300, distance: 382.7
click at [292, 300] on div "[PERSON_NAME] Class of [DATE] - [DATE] [GEOGRAPHIC_DATA] - [GEOGRAPHIC_DATA] [P…" at bounding box center [508, 290] width 602 height 484
copy div "[PERSON_NAME] graduated with a degree in Integrated Business and Humanities and…"
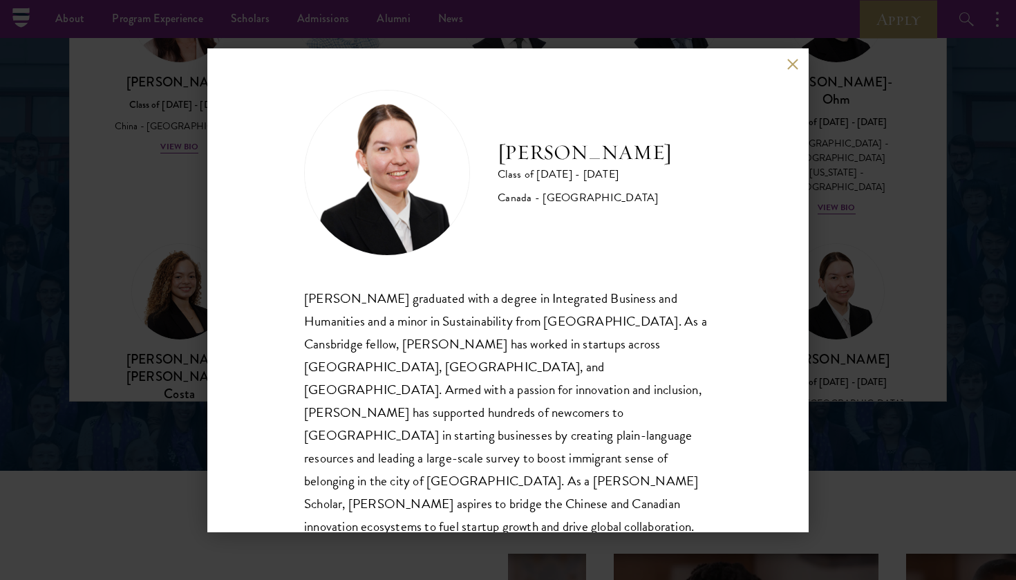
click at [790, 73] on div "[PERSON_NAME] Class of [DATE] - [DATE] [GEOGRAPHIC_DATA] - [GEOGRAPHIC_DATA] [P…" at bounding box center [508, 290] width 602 height 484
click at [790, 57] on div "[PERSON_NAME] Class of [DATE] - [DATE] [GEOGRAPHIC_DATA] - [GEOGRAPHIC_DATA] [P…" at bounding box center [508, 290] width 602 height 484
click at [790, 67] on button at bounding box center [793, 65] width 12 height 12
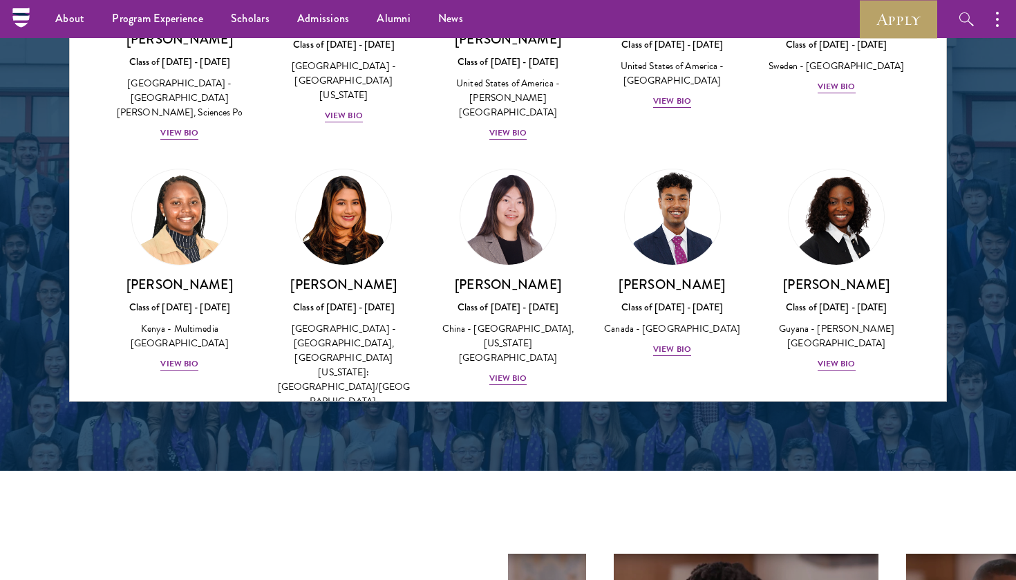
scroll to position [1993, 0]
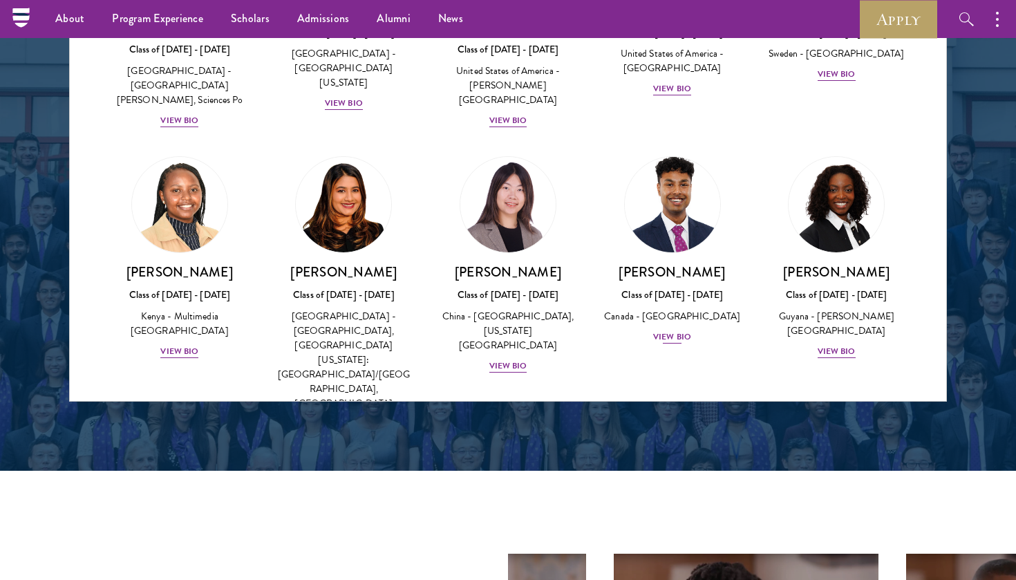
click at [678, 331] on div "View Bio" at bounding box center [672, 337] width 38 height 13
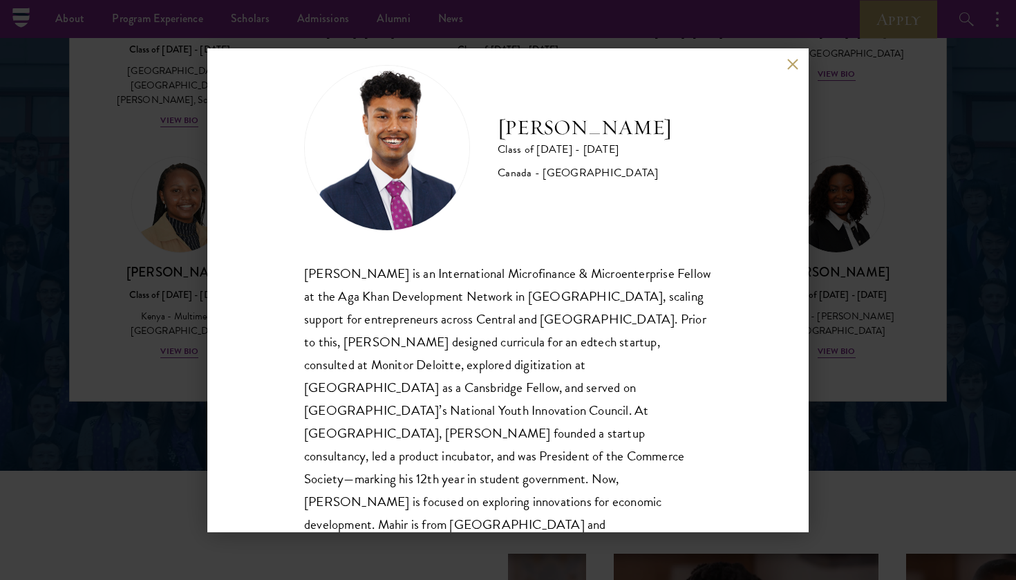
scroll to position [24, 0]
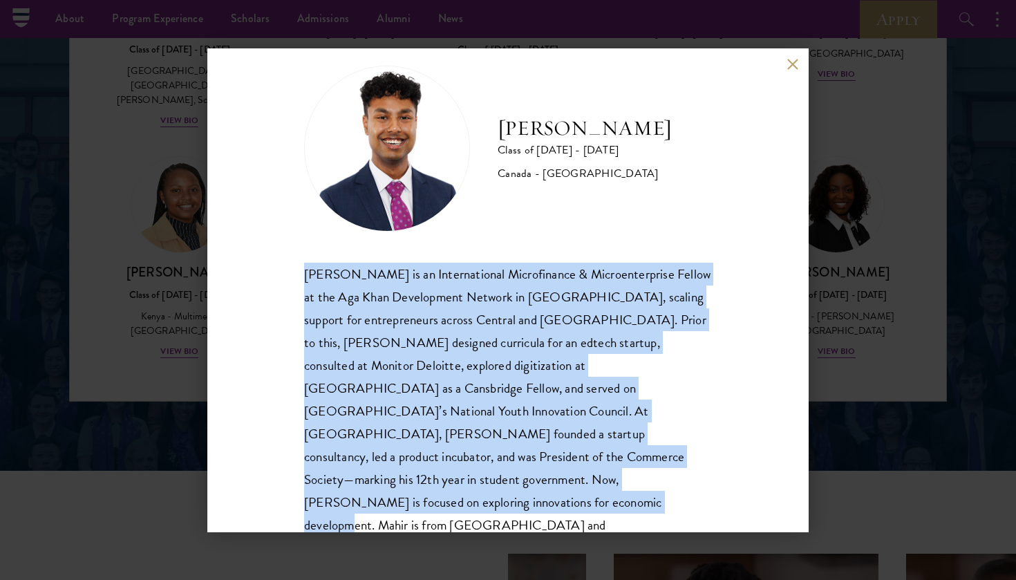
drag, startPoint x: 299, startPoint y: 269, endPoint x: 619, endPoint y: 501, distance: 395.6
click at [619, 501] on div "[PERSON_NAME] Class of [DATE] - [DATE] [GEOGRAPHIC_DATA] - [GEOGRAPHIC_DATA] [P…" at bounding box center [508, 290] width 602 height 484
click at [788, 62] on button at bounding box center [793, 65] width 12 height 12
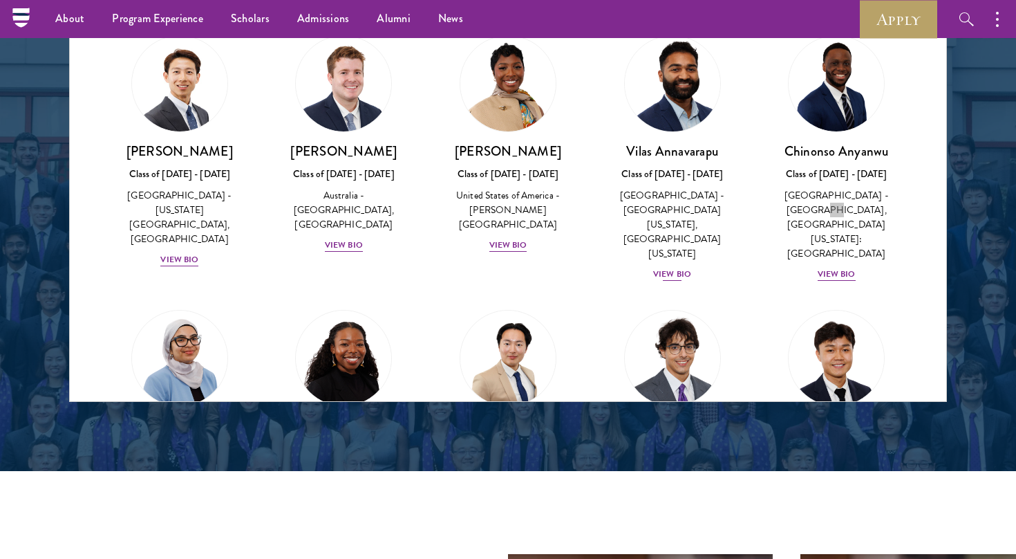
scroll to position [4849, 0]
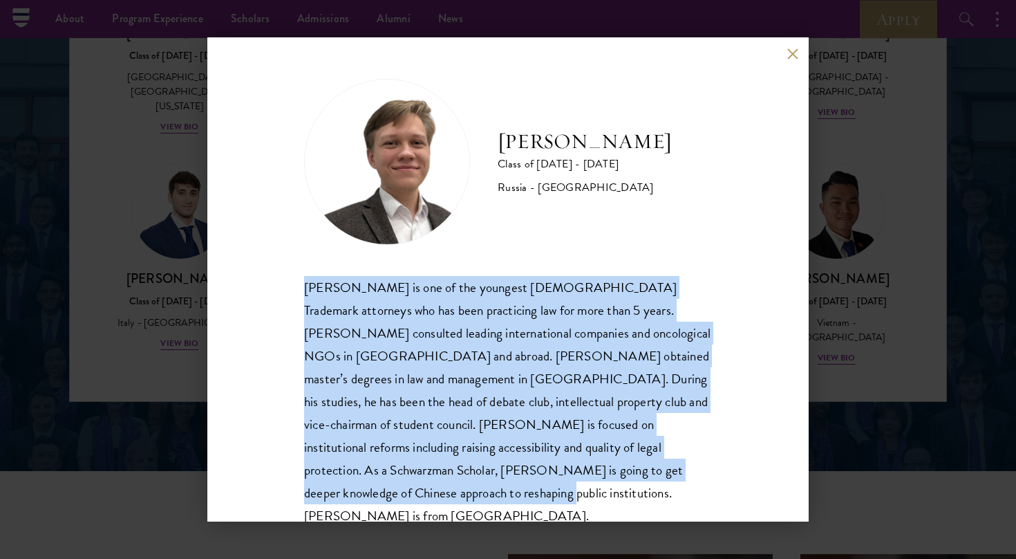
drag, startPoint x: 319, startPoint y: 295, endPoint x: 657, endPoint y: 467, distance: 378.8
click at [657, 467] on div "[PERSON_NAME] Class of [DATE] - [DATE] [GEOGRAPHIC_DATA] - [GEOGRAPHIC_DATA] [P…" at bounding box center [508, 279] width 602 height 484
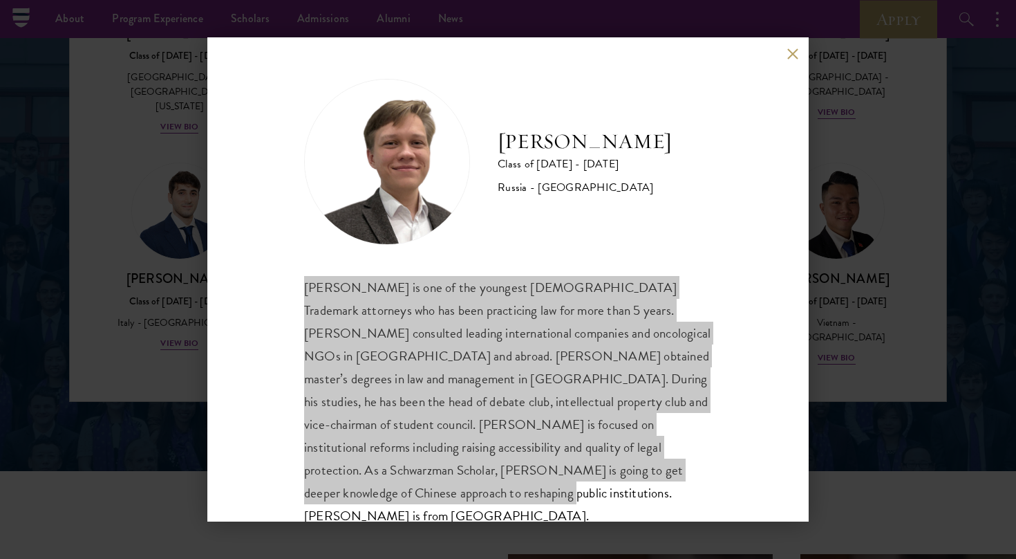
click at [767, 331] on div "[PERSON_NAME] Class of [DATE] - [DATE] [GEOGRAPHIC_DATA] - [GEOGRAPHIC_DATA] [P…" at bounding box center [508, 279] width 602 height 484
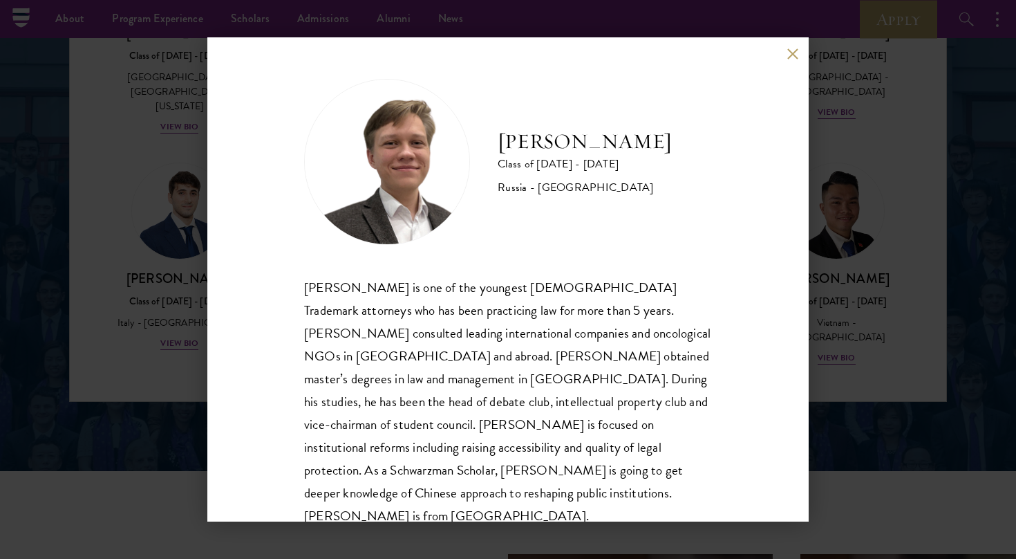
click at [788, 53] on button at bounding box center [793, 54] width 12 height 12
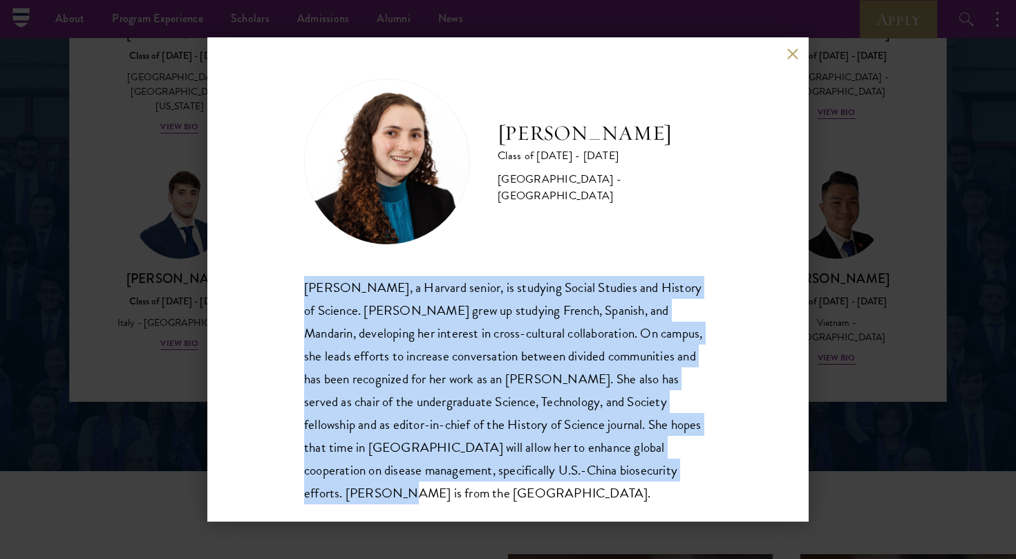
drag, startPoint x: 611, startPoint y: 476, endPoint x: 257, endPoint y: 290, distance: 399.9
click at [257, 290] on div "[PERSON_NAME] Class of [DATE] - [DATE] [GEOGRAPHIC_DATA] - [GEOGRAPHIC_DATA] [P…" at bounding box center [508, 279] width 602 height 484
click at [792, 57] on button at bounding box center [793, 54] width 12 height 12
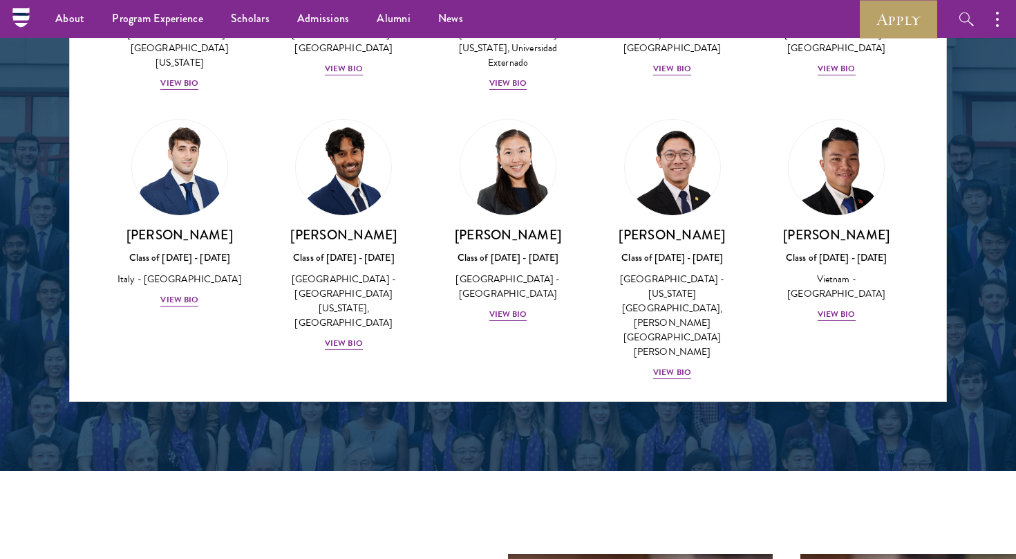
scroll to position [5033, 0]
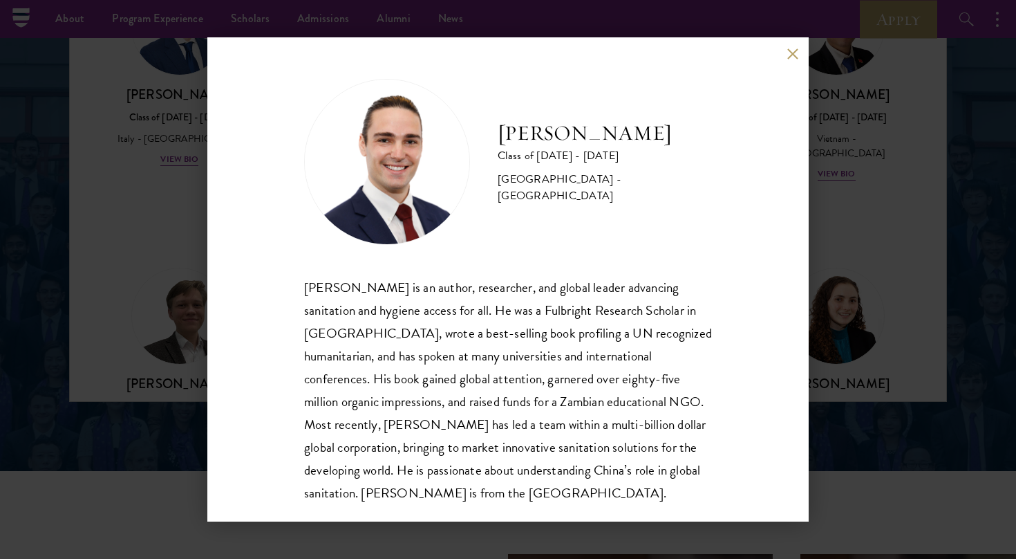
click at [801, 44] on div "[PERSON_NAME] Class of [DATE] - [DATE] [GEOGRAPHIC_DATA] - [GEOGRAPHIC_DATA] [P…" at bounding box center [508, 279] width 602 height 484
click at [801, 47] on div "[PERSON_NAME] Class of [DATE] - [DATE] [GEOGRAPHIC_DATA] - [GEOGRAPHIC_DATA] [P…" at bounding box center [508, 279] width 602 height 484
click at [789, 60] on div "[PERSON_NAME] Class of [DATE] - [DATE] [GEOGRAPHIC_DATA] - [GEOGRAPHIC_DATA] [P…" at bounding box center [508, 279] width 602 height 484
click at [789, 54] on button at bounding box center [793, 54] width 12 height 12
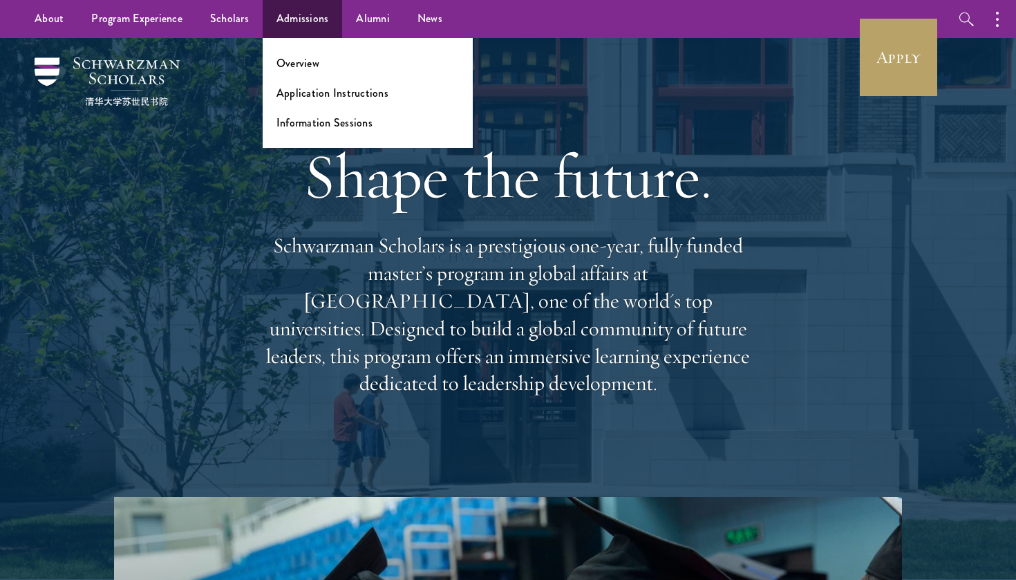
click at [295, 19] on link "Admissions" at bounding box center [303, 19] width 80 height 38
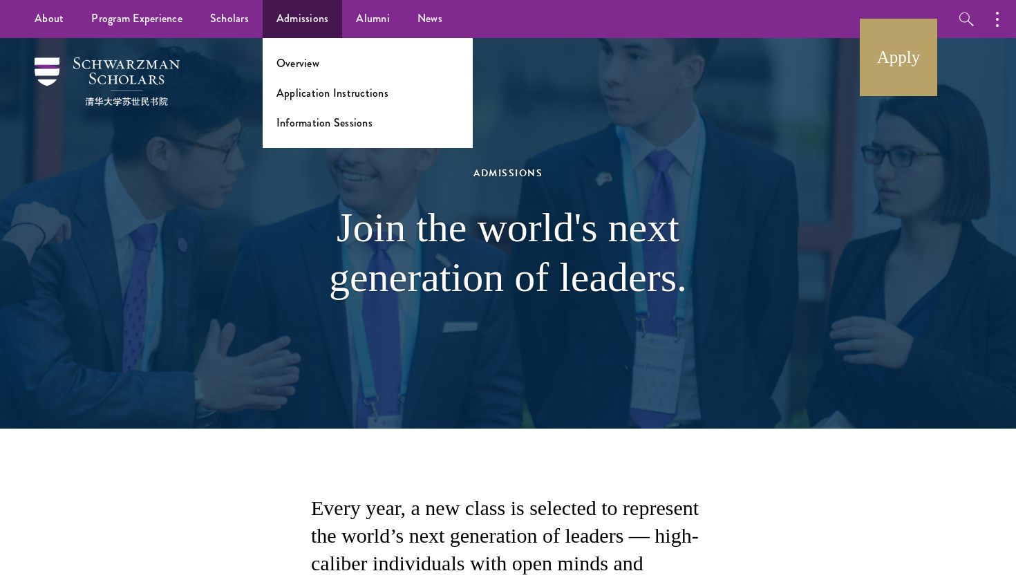
click at [299, 20] on link "Admissions" at bounding box center [303, 19] width 80 height 38
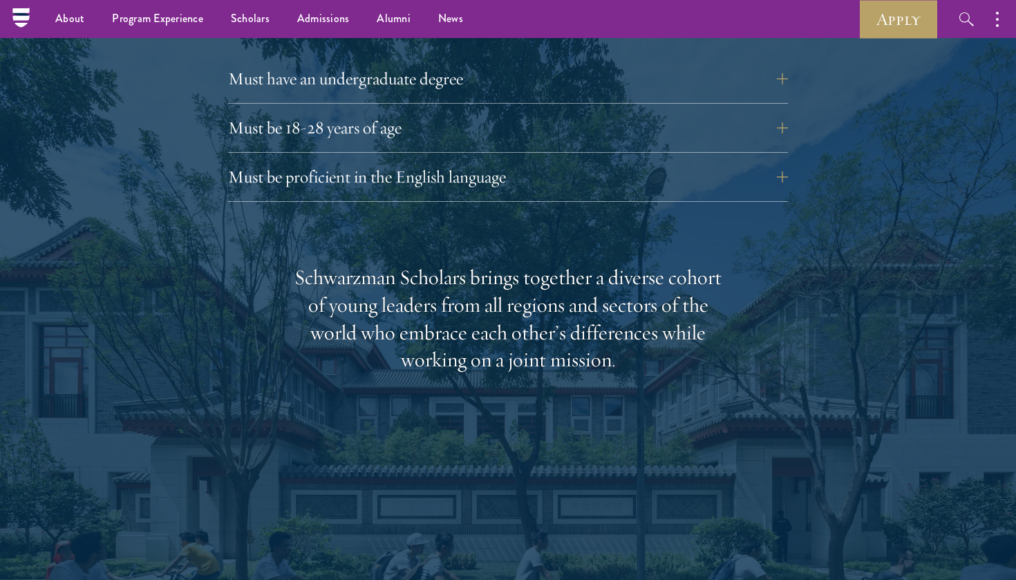
scroll to position [1982, 0]
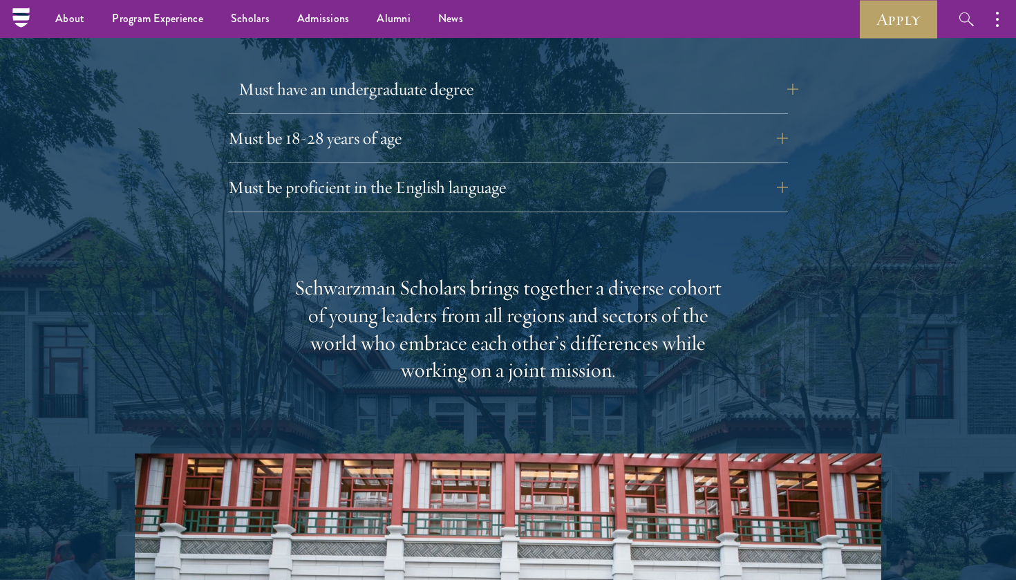
click at [408, 73] on button "Must have an undergraduate degree" at bounding box center [519, 89] width 560 height 33
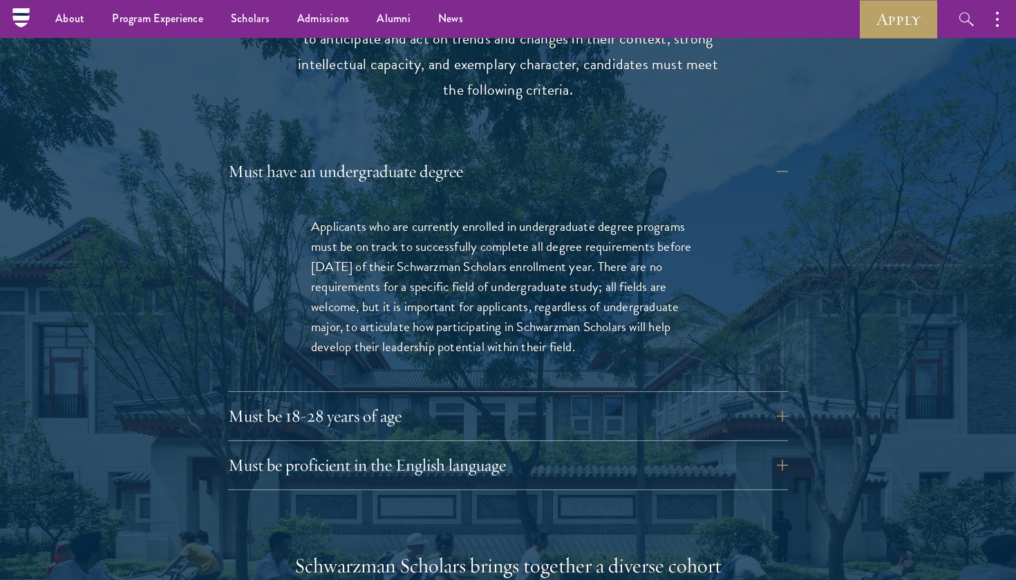
scroll to position [1899, 0]
drag, startPoint x: 593, startPoint y: 304, endPoint x: 288, endPoint y: 190, distance: 325.6
click at [288, 197] on div "Applicants who are currently enrolled in undergraduate degree programs must be …" at bounding box center [508, 295] width 477 height 196
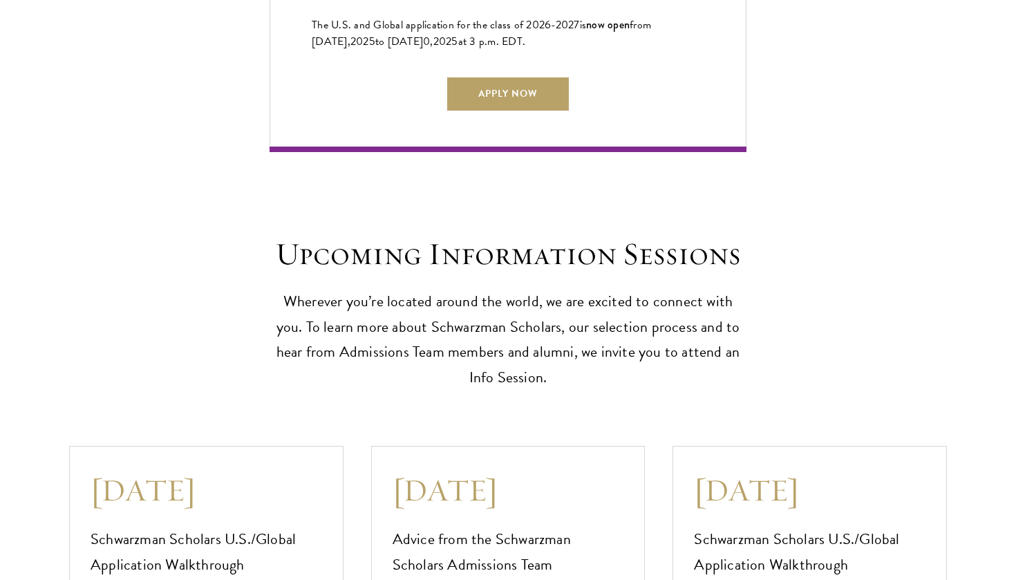
scroll to position [3634, 0]
